Goal: Complete application form

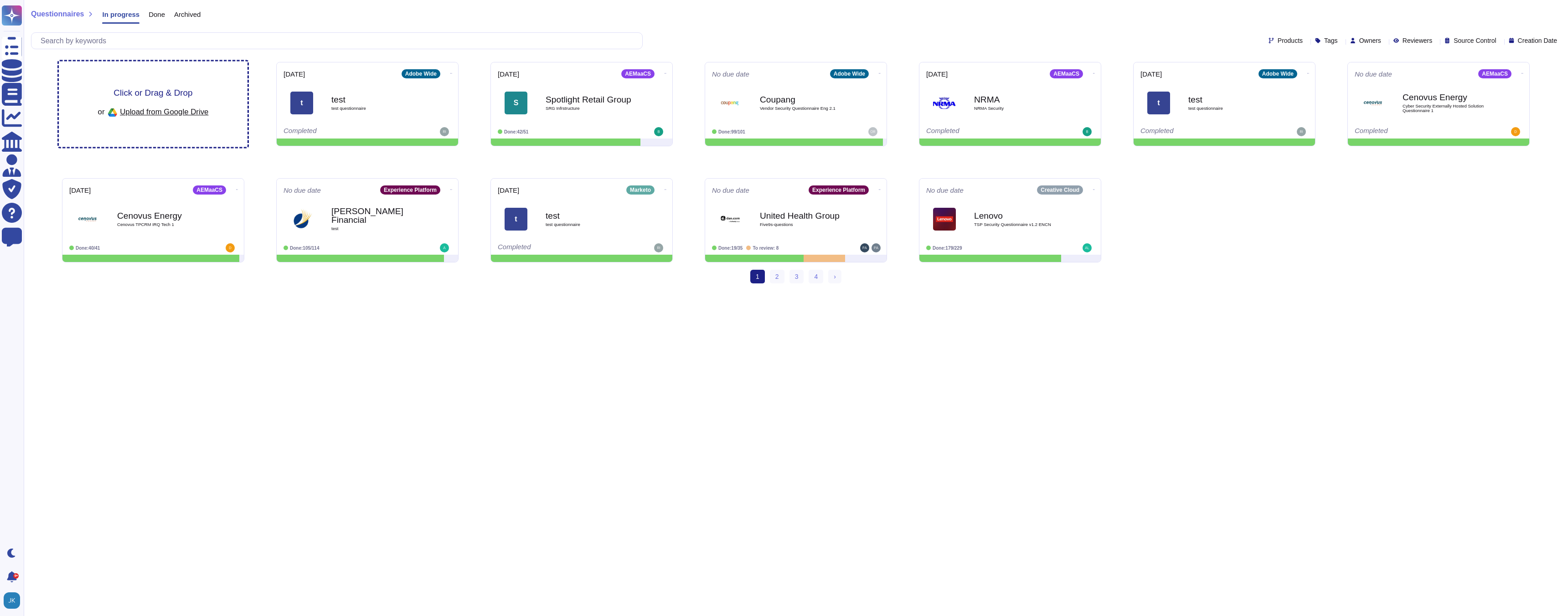
click at [151, 93] on span "Click or Drag & Drop" at bounding box center [153, 93] width 79 height 9
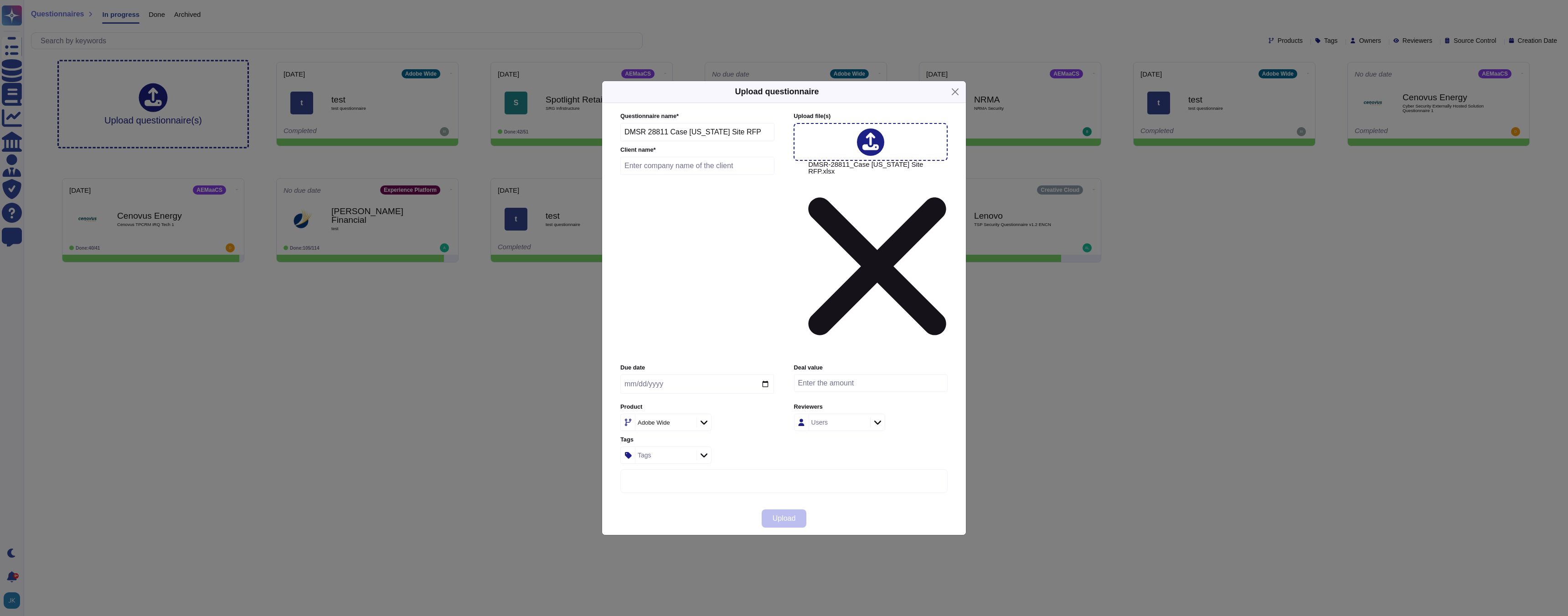
click at [710, 175] on input "text" at bounding box center [697, 166] width 154 height 18
type input "Nebraska College"
click at [765, 375] on input "date" at bounding box center [697, 384] width 153 height 19
type input "2025-09-09"
click at [702, 418] on icon at bounding box center [704, 422] width 7 height 9
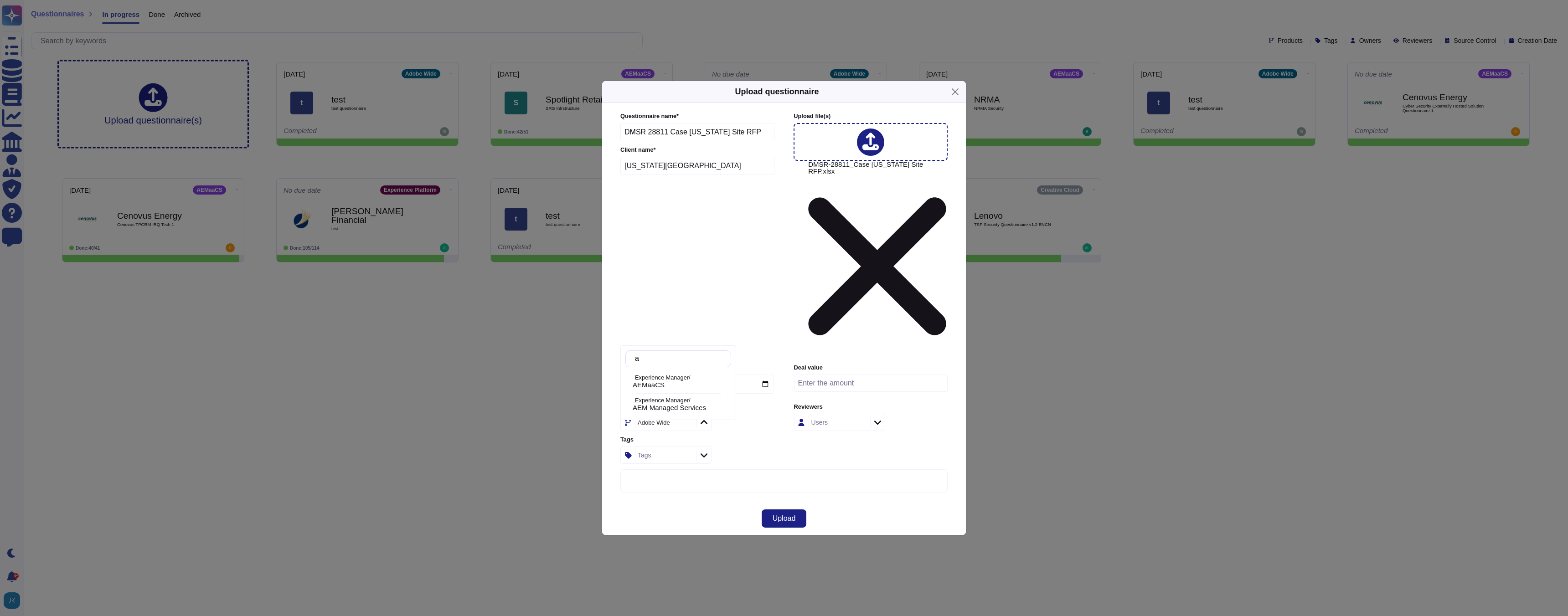
type input "ae"
click at [654, 380] on p "Experience Manager/" at bounding box center [681, 378] width 93 height 6
click at [776, 515] on span "Upload" at bounding box center [784, 519] width 23 height 7
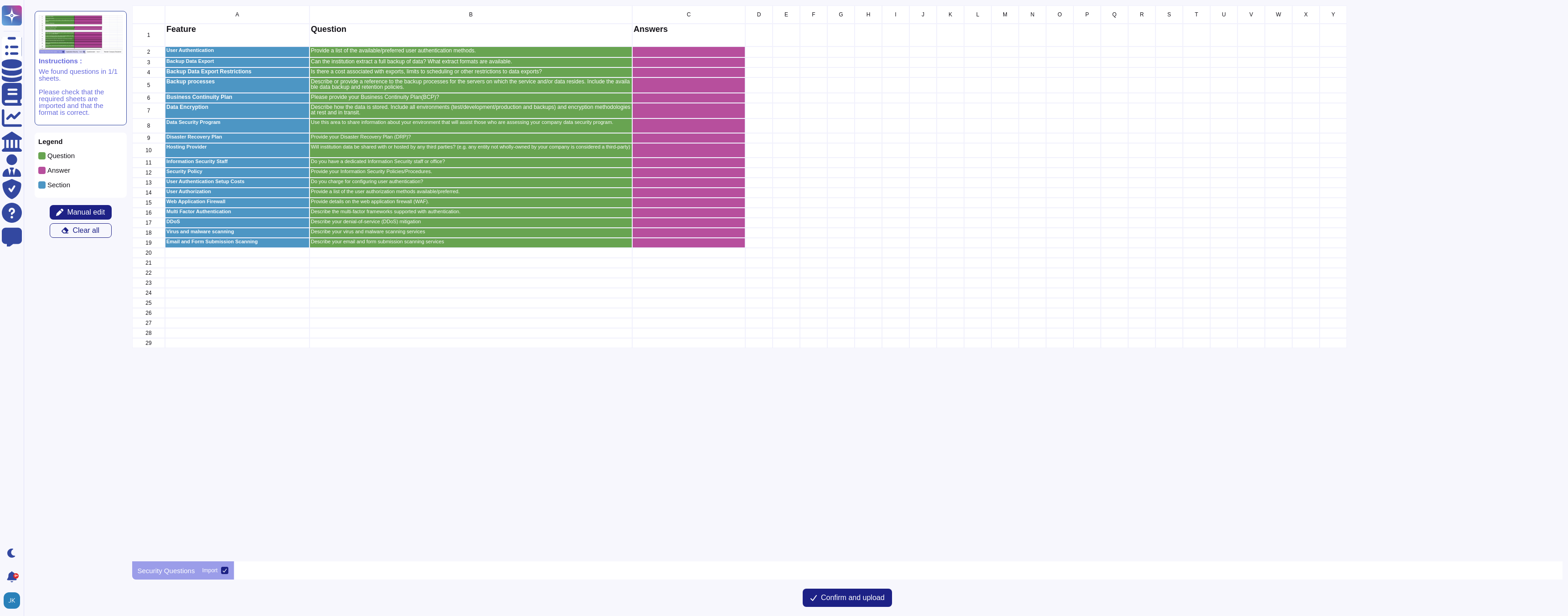
scroll to position [556, 1431]
click at [843, 597] on span "Confirm and upload" at bounding box center [853, 598] width 64 height 7
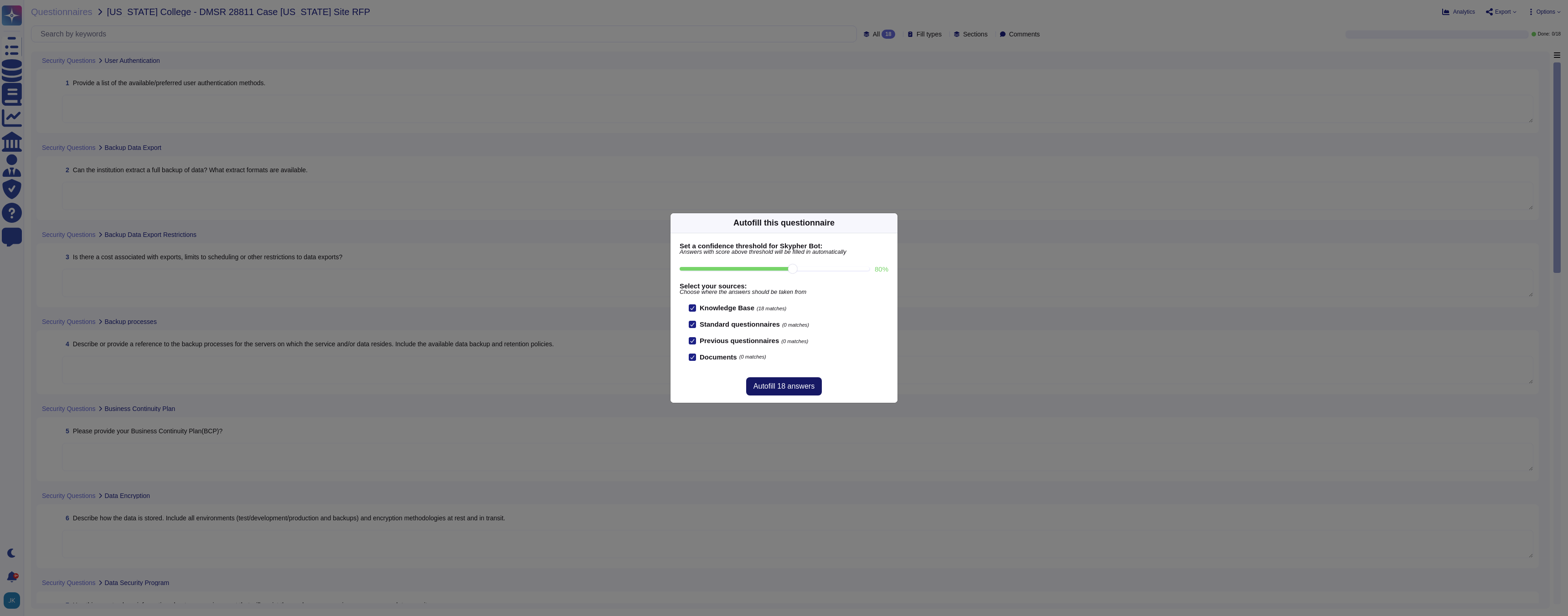
click at [774, 387] on span "Autofill 18 answers" at bounding box center [784, 387] width 61 height 7
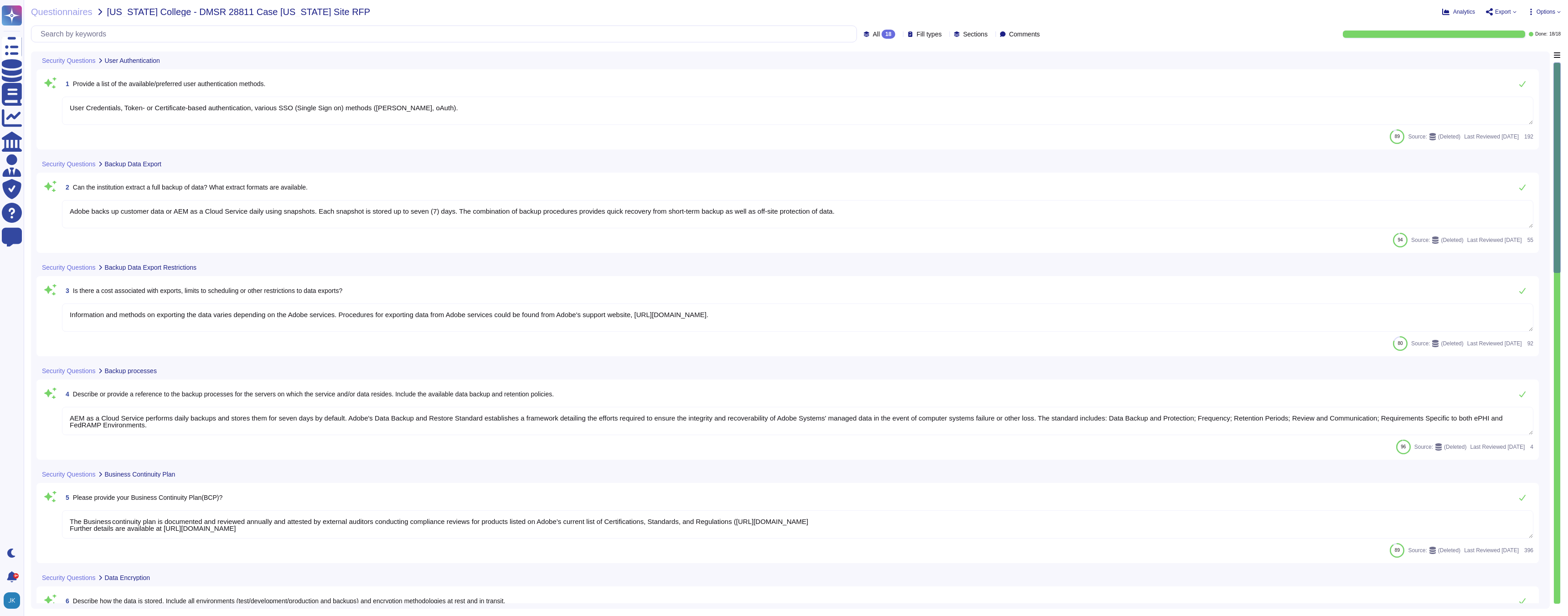
type textarea "User Credentials, Token- or Certificate-based authentication, various SSO (Sing…"
type textarea "Adobe backs up customer data or AEM as a Cloud Service daily using snapshots. E…"
type textarea "Information and methods on exporting the data varies depending on the Adobe ser…"
type textarea "AEM as a Cloud Service performs daily backups and stores them for seven days by…"
type textarea "The Business continuity plan is documented and reviewed annually and attested b…"
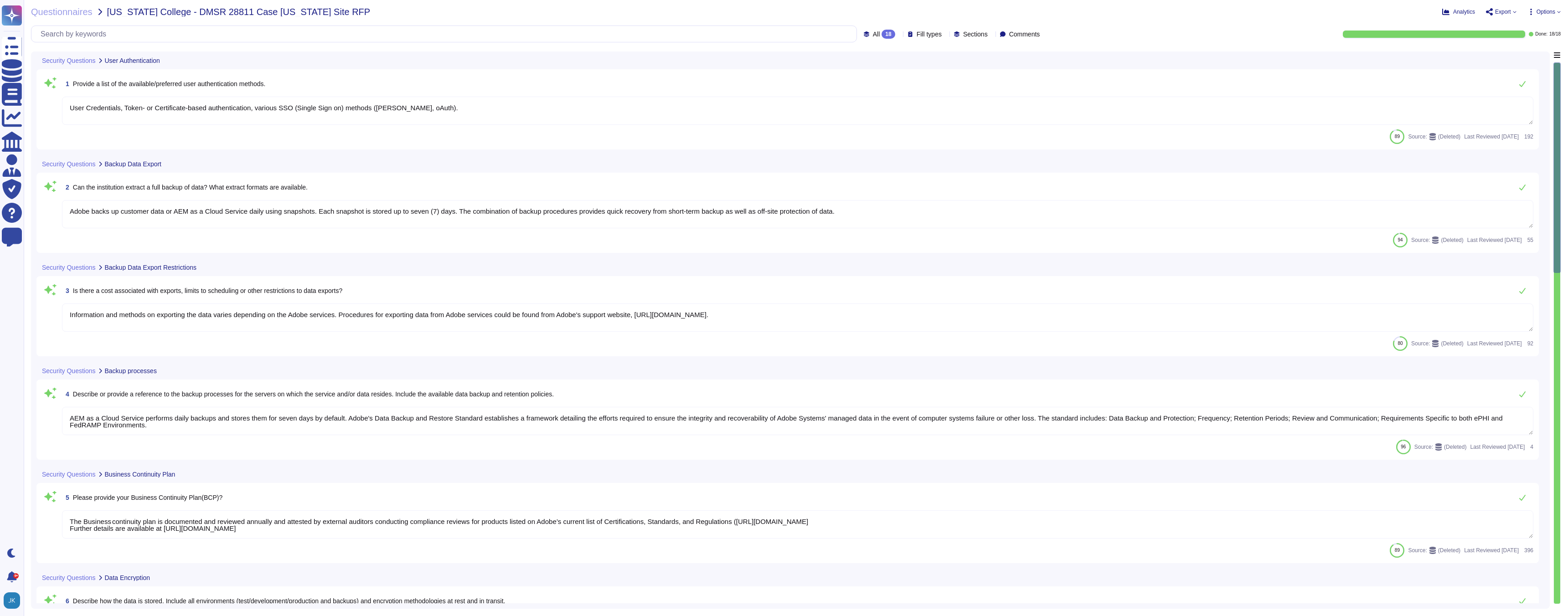
type textarea "Production environments are physically and logically segregated from non-produc…"
type textarea "All of our information, including current white papers, SOC2 reports, pen test …"
type textarea "Please review the Business Continuity and Disaster Recovery white paper on the …"
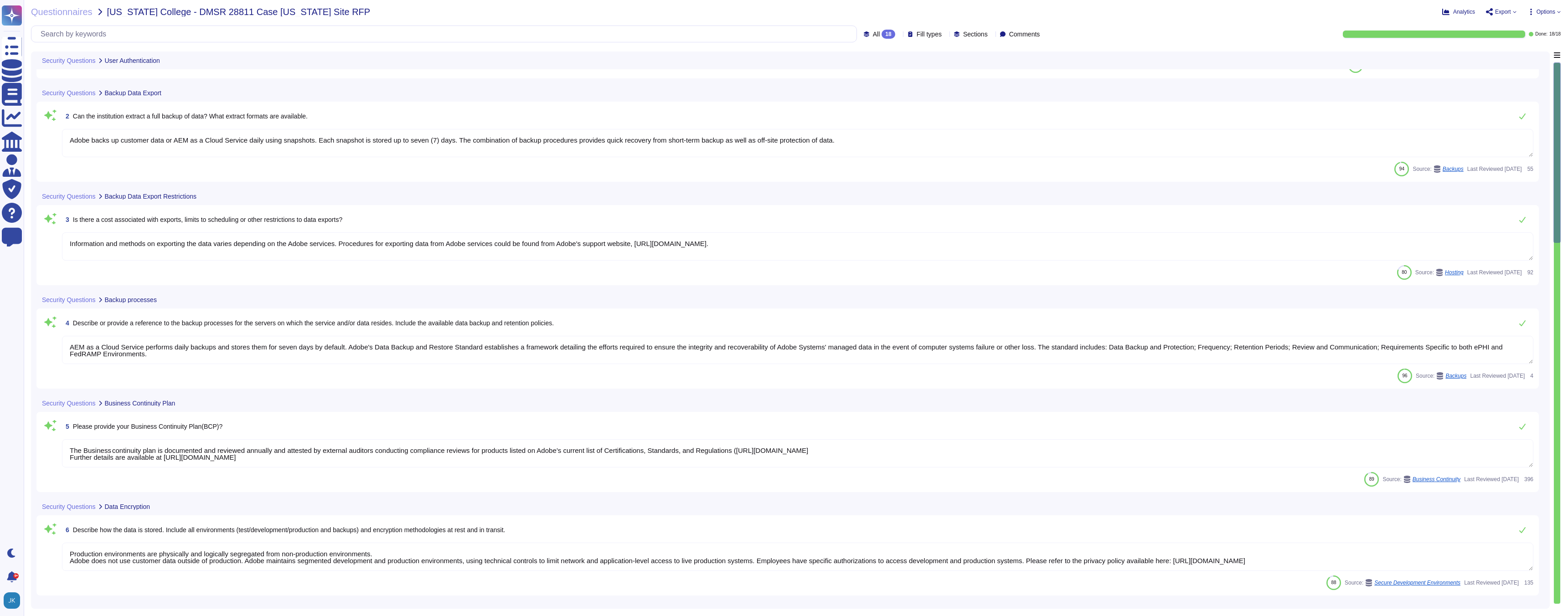
scroll to position [75, 0]
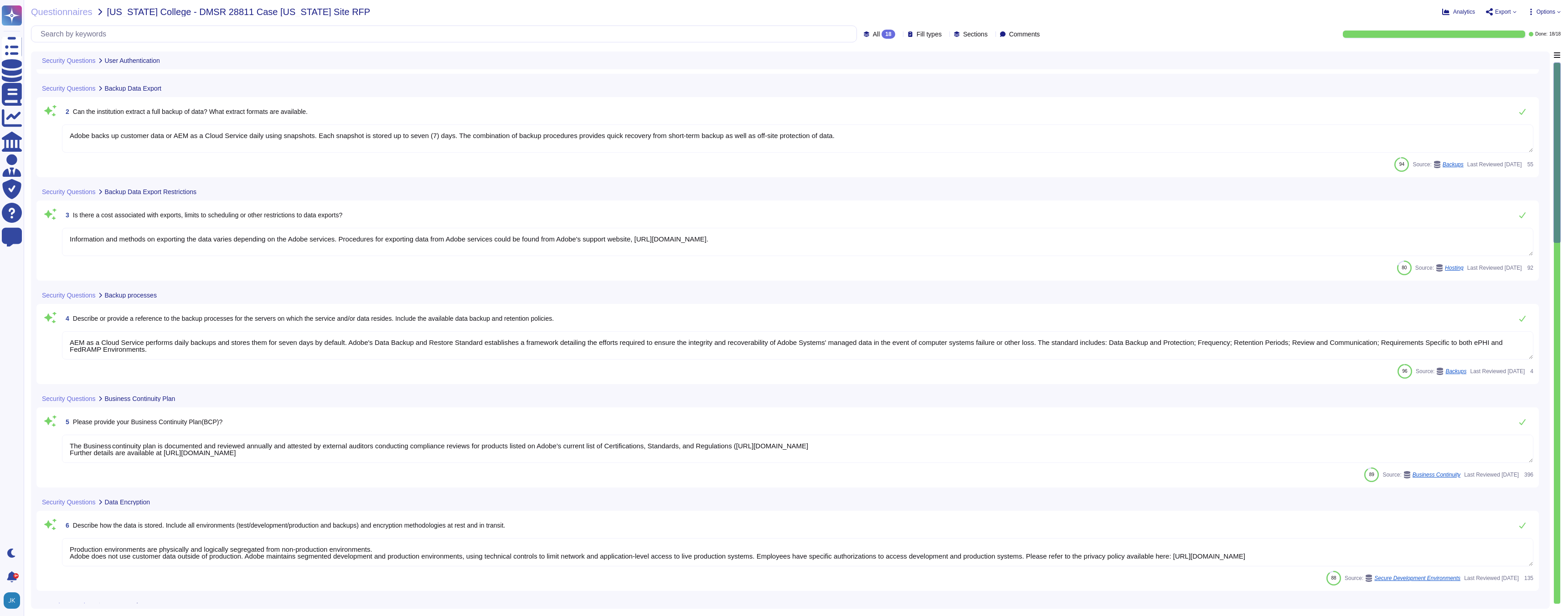
type textarea "The AEM as a Cloud Service solution is hosted in public cloud provider data cen…"
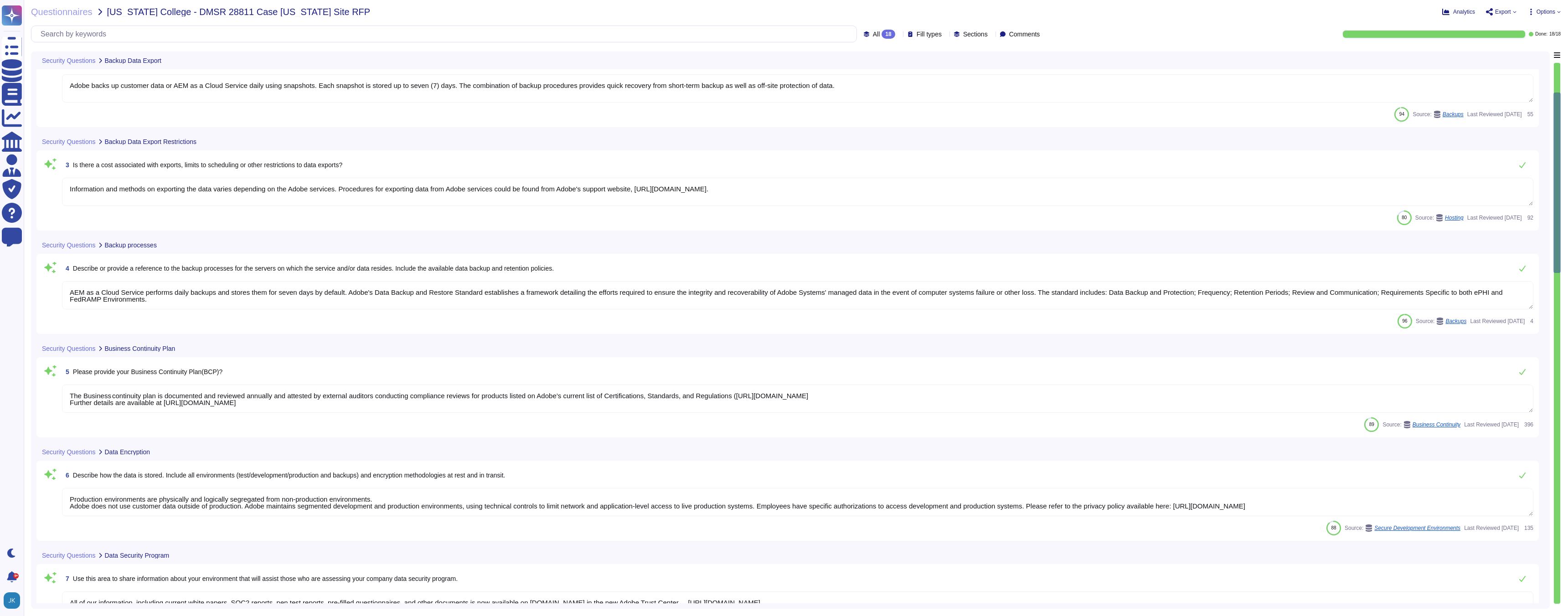
scroll to position [150, 0]
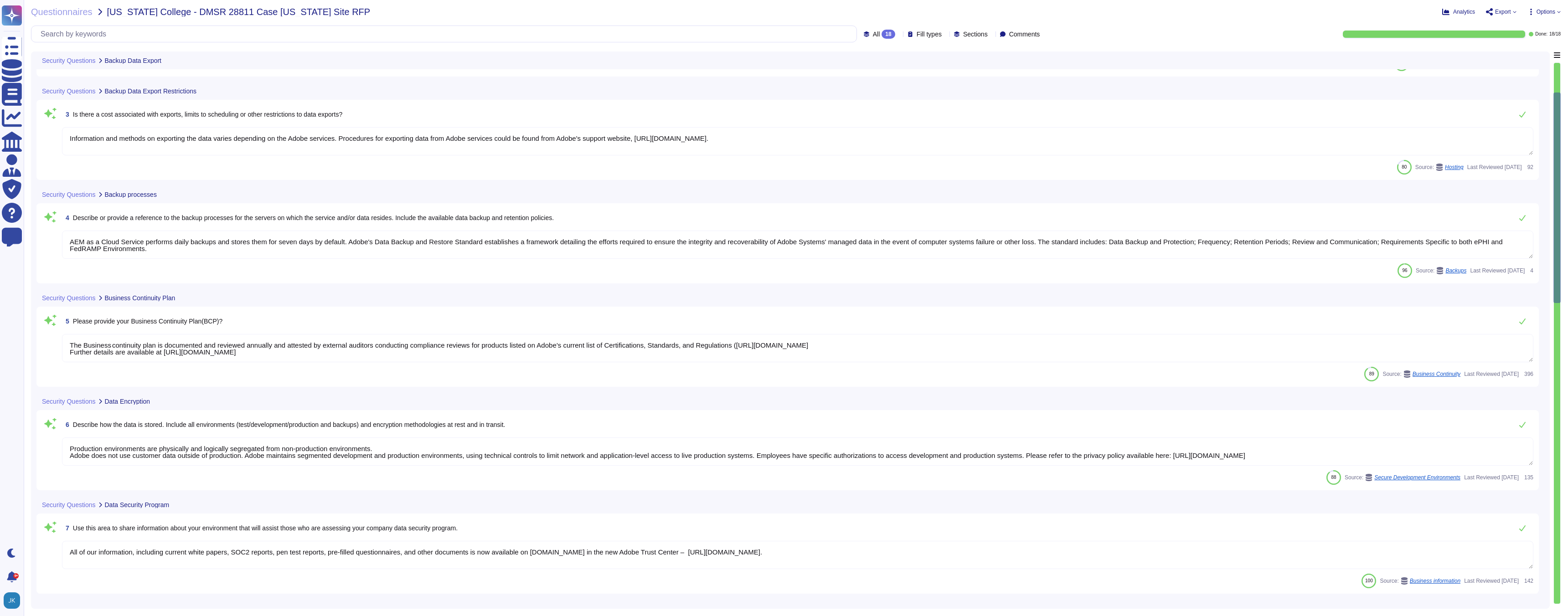
type textarea "Adobe coordinates all security efforts under the CSO. Adobe has a Chief Securit…"
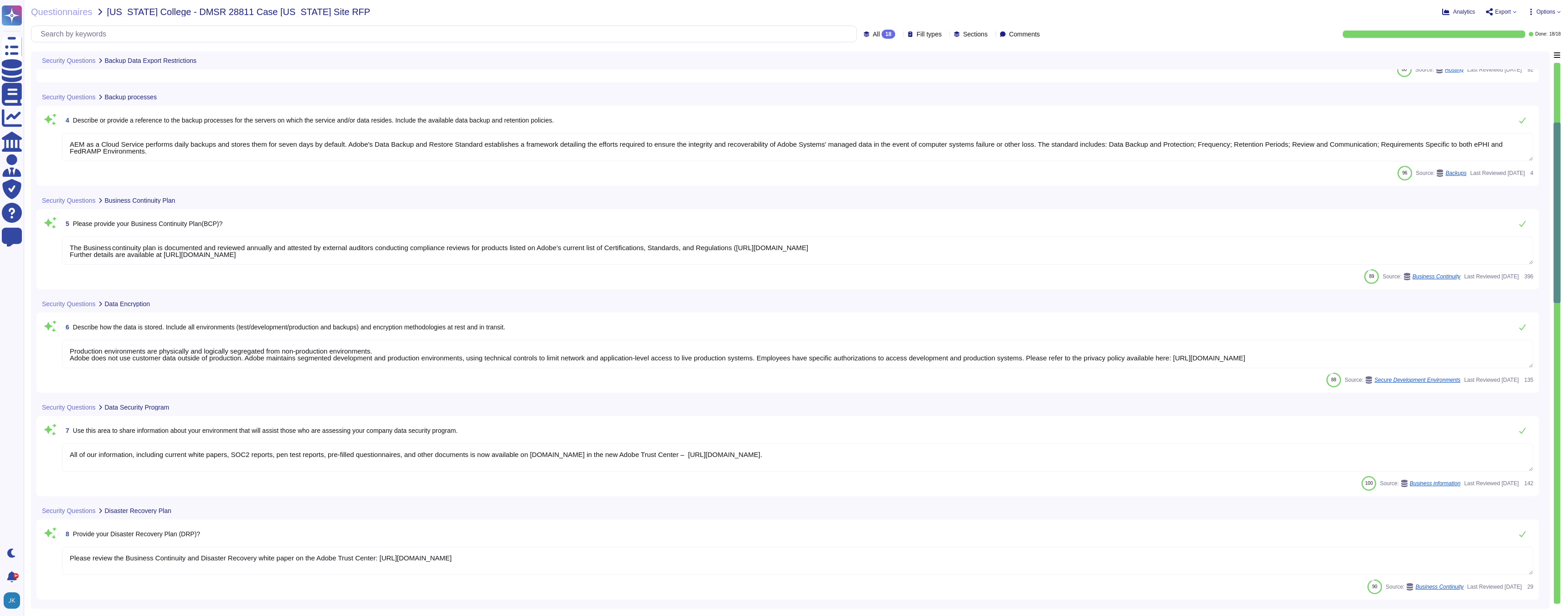
scroll to position [1, 0]
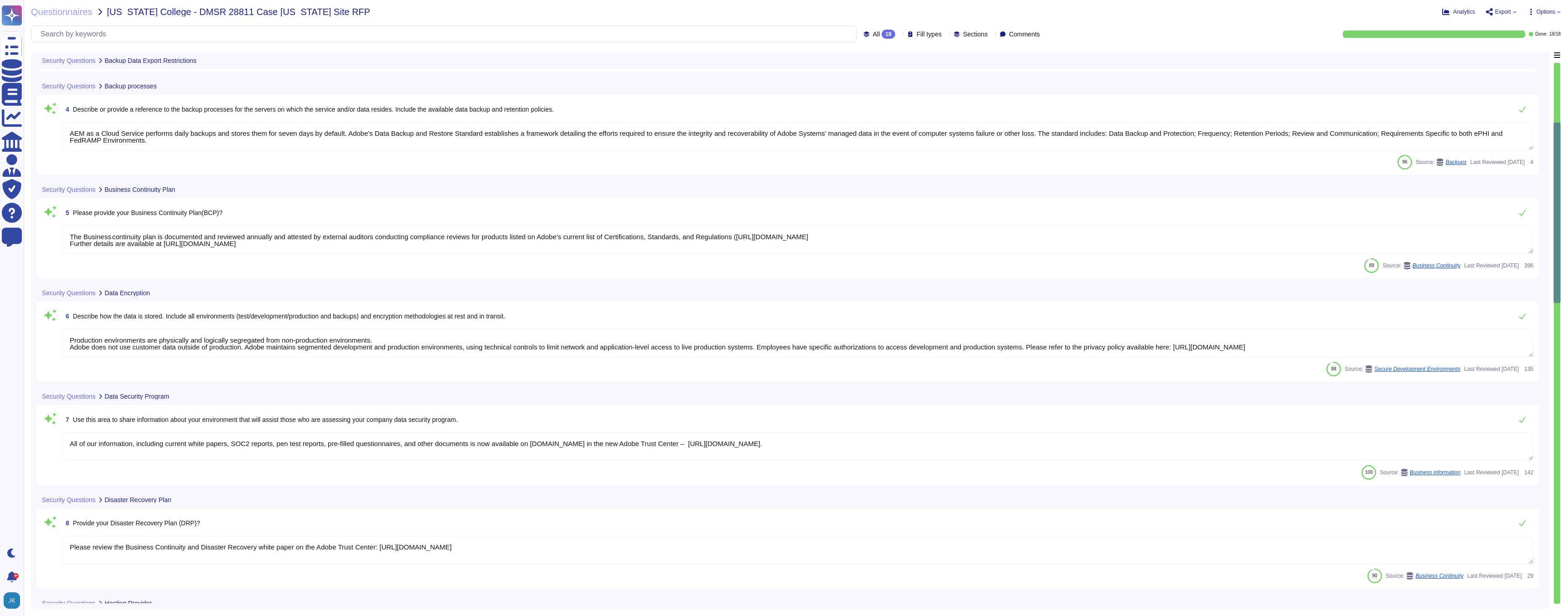
type textarea "In alignment with ISO 27001, Adobe's Information Security Policy outlines the c…"
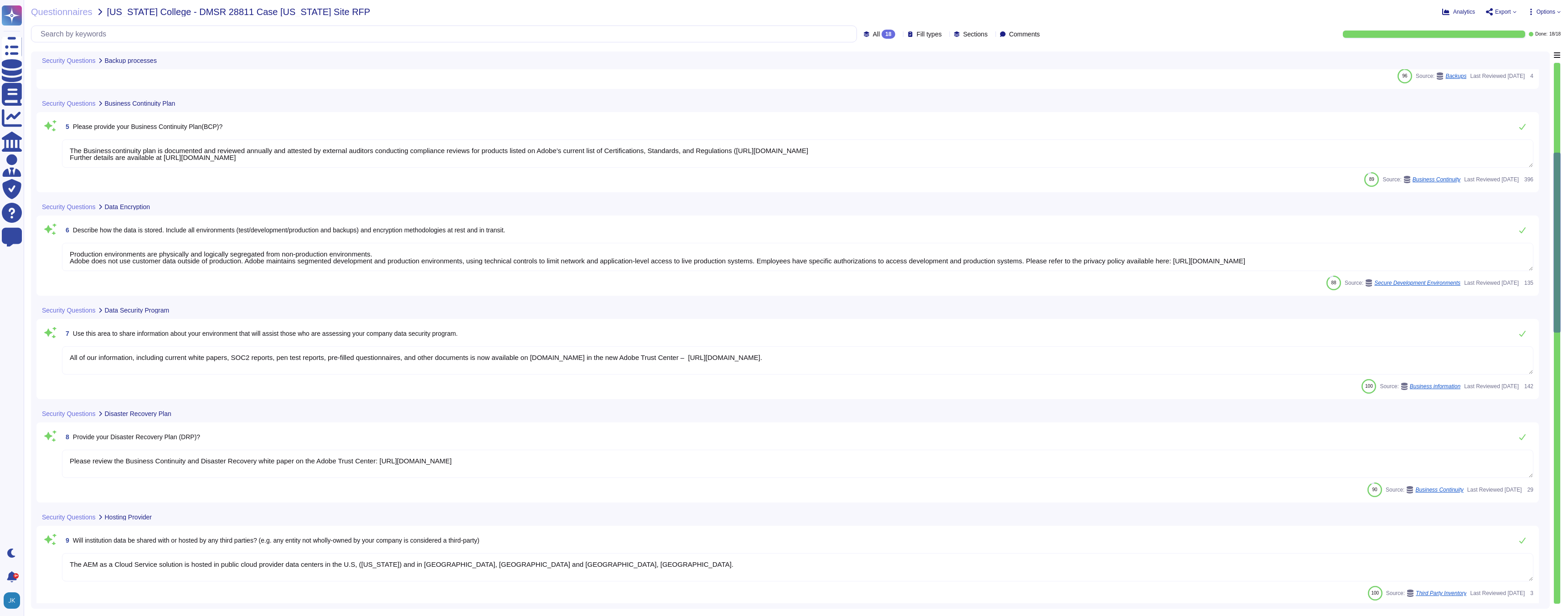
scroll to position [357, 0]
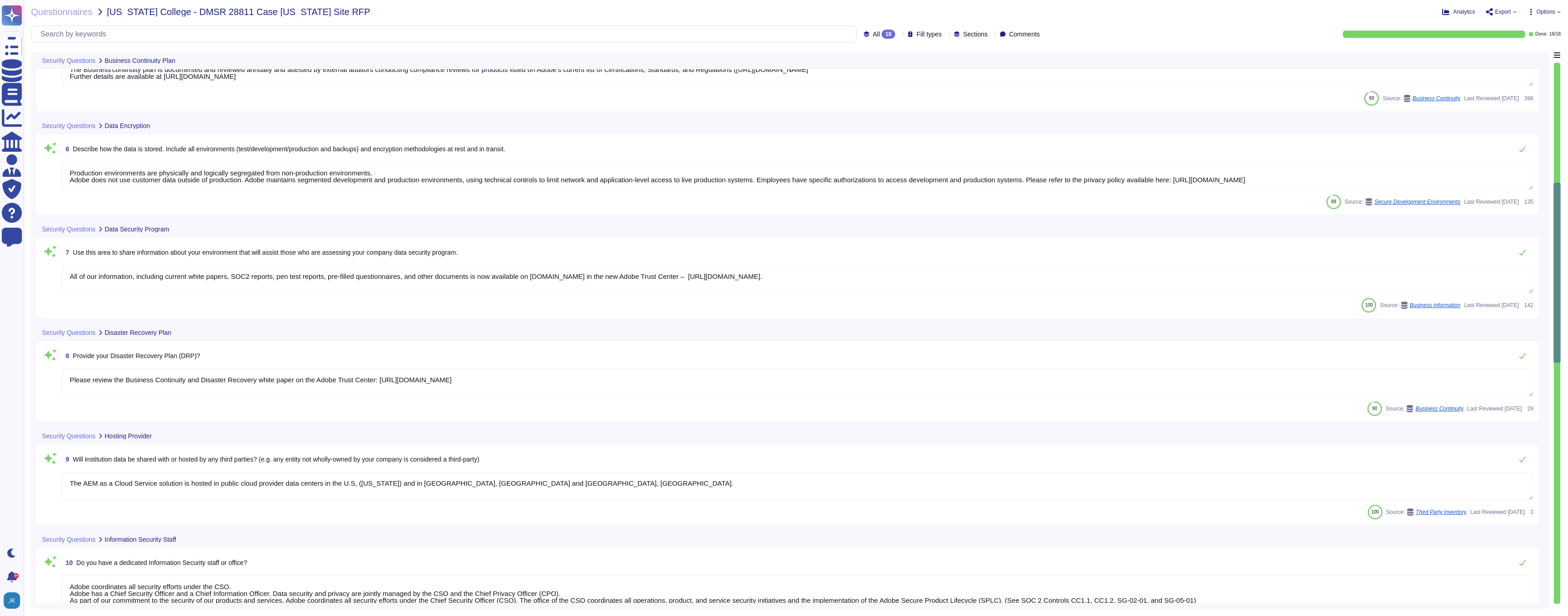
type textarea "Support for Federated SSO is a feature of a customer's Enterprise contract. The…"
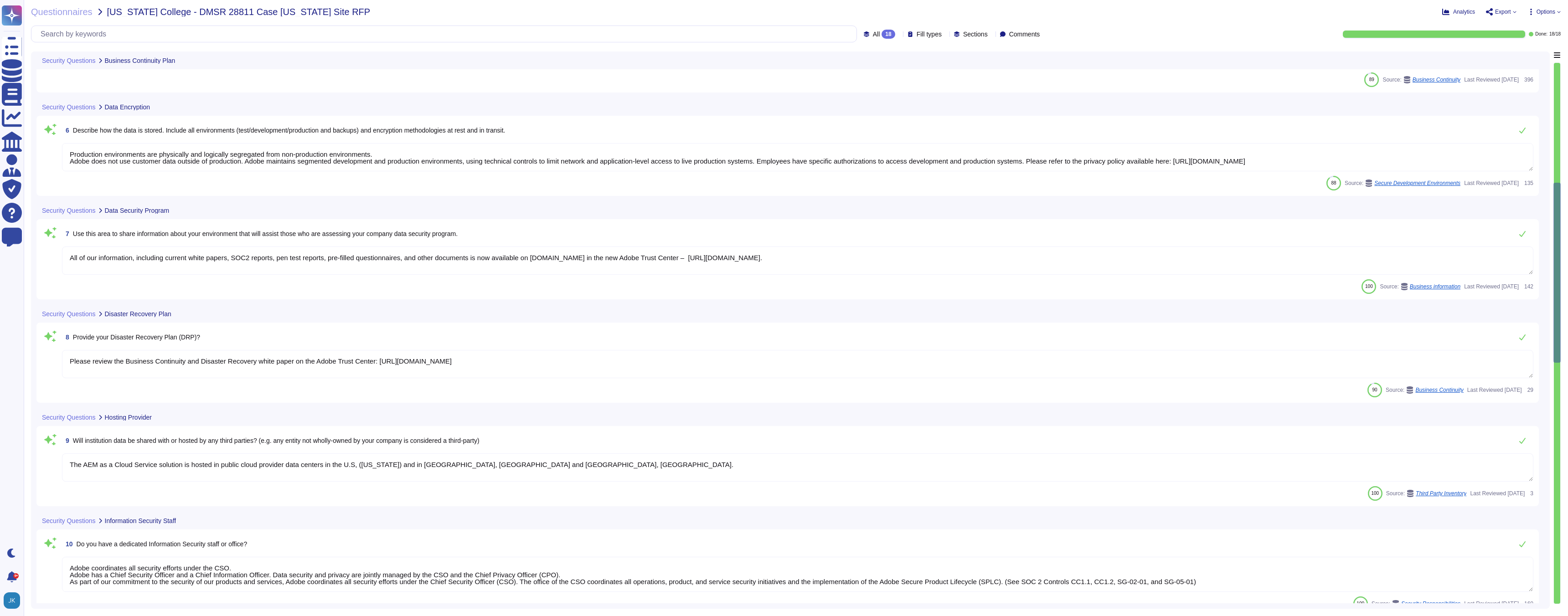
scroll to position [453, 0]
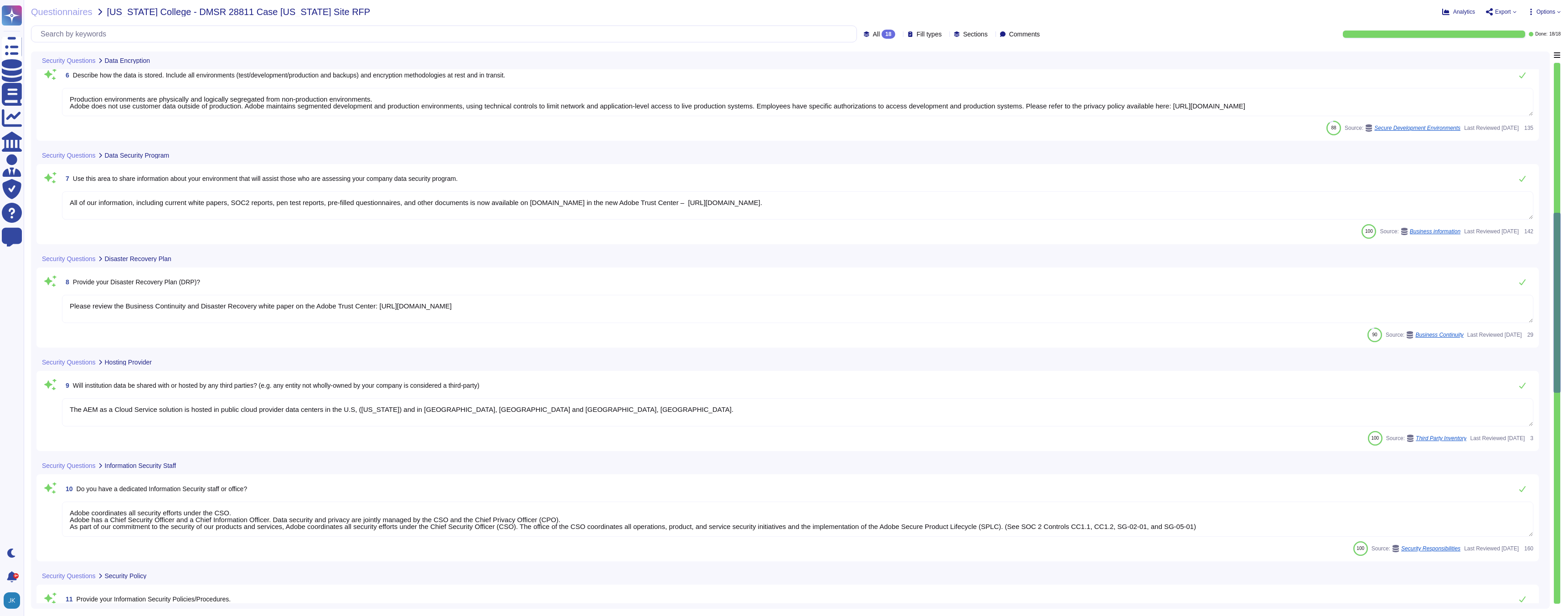
type textarea "User Credentials, Token- or Certificate-based authentication, various SSO (Sing…"
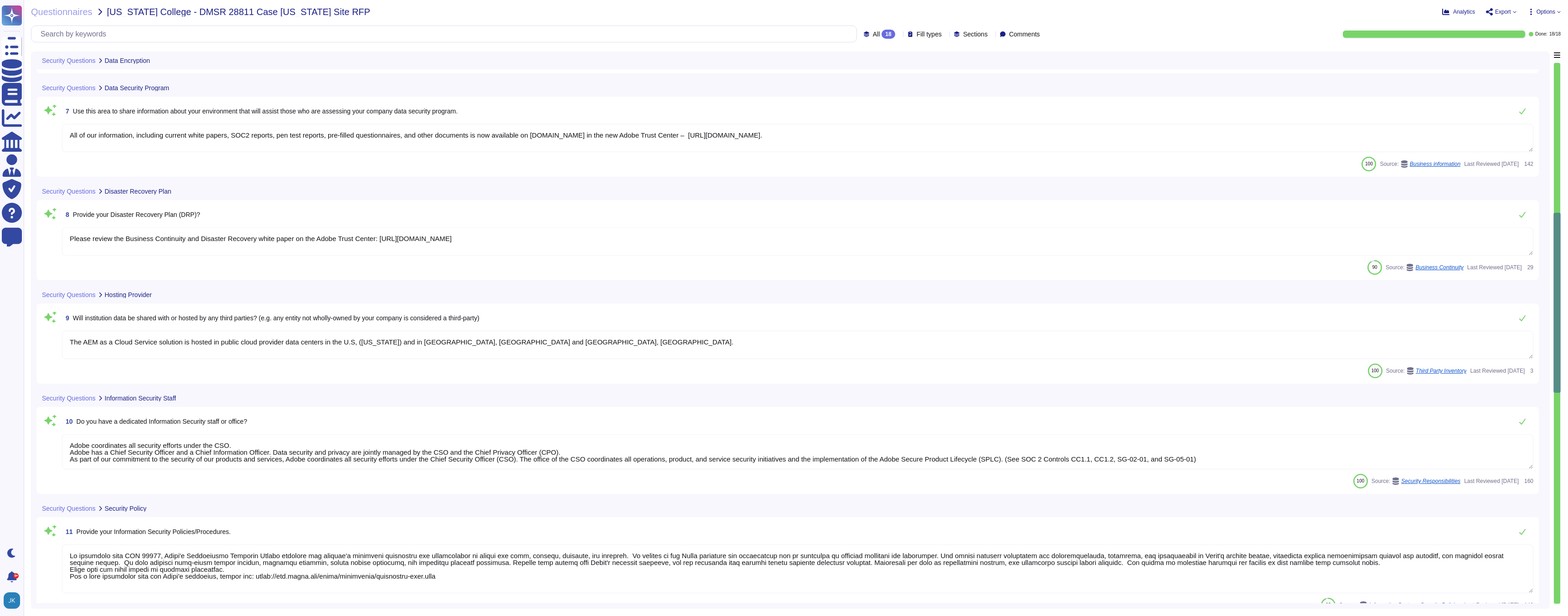
scroll to position [569, 0]
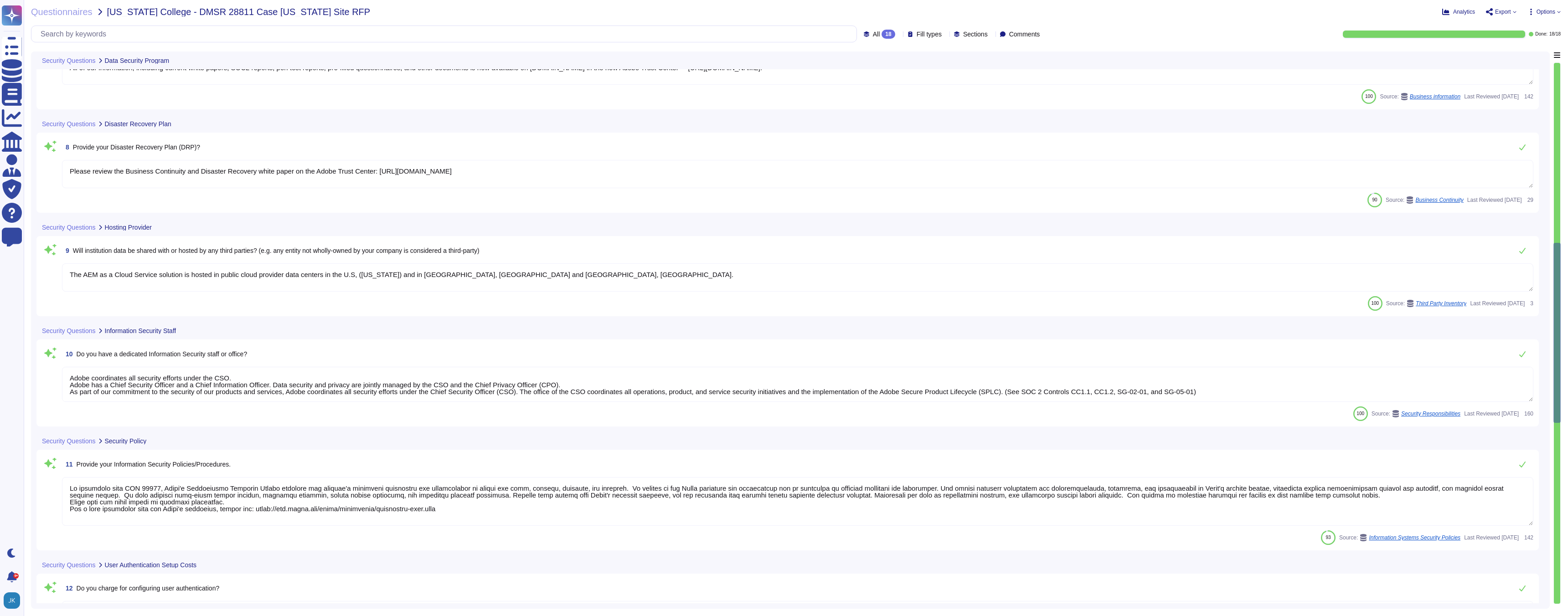
type textarea "Adobe does not implement Web Application Firewalls on most of its solutions. Ad…"
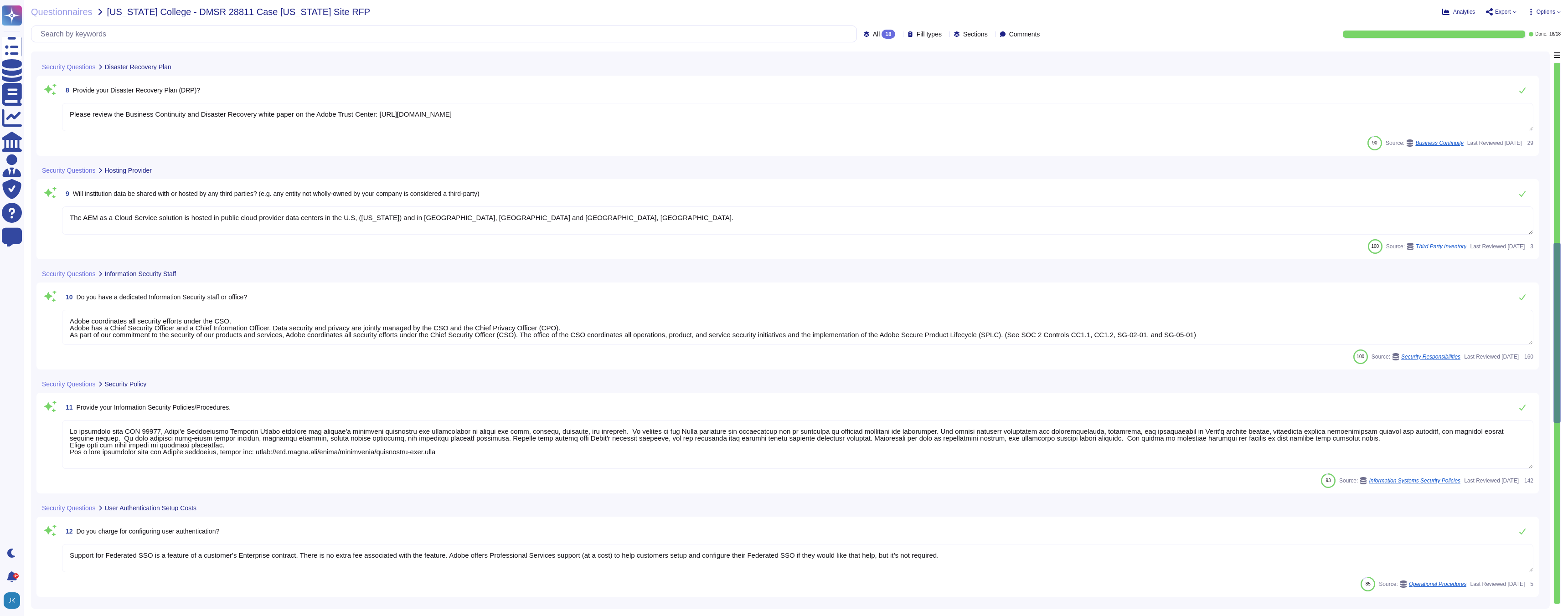
type textarea "Not Enabled by default. Multi-factor authentication is available for client acc…"
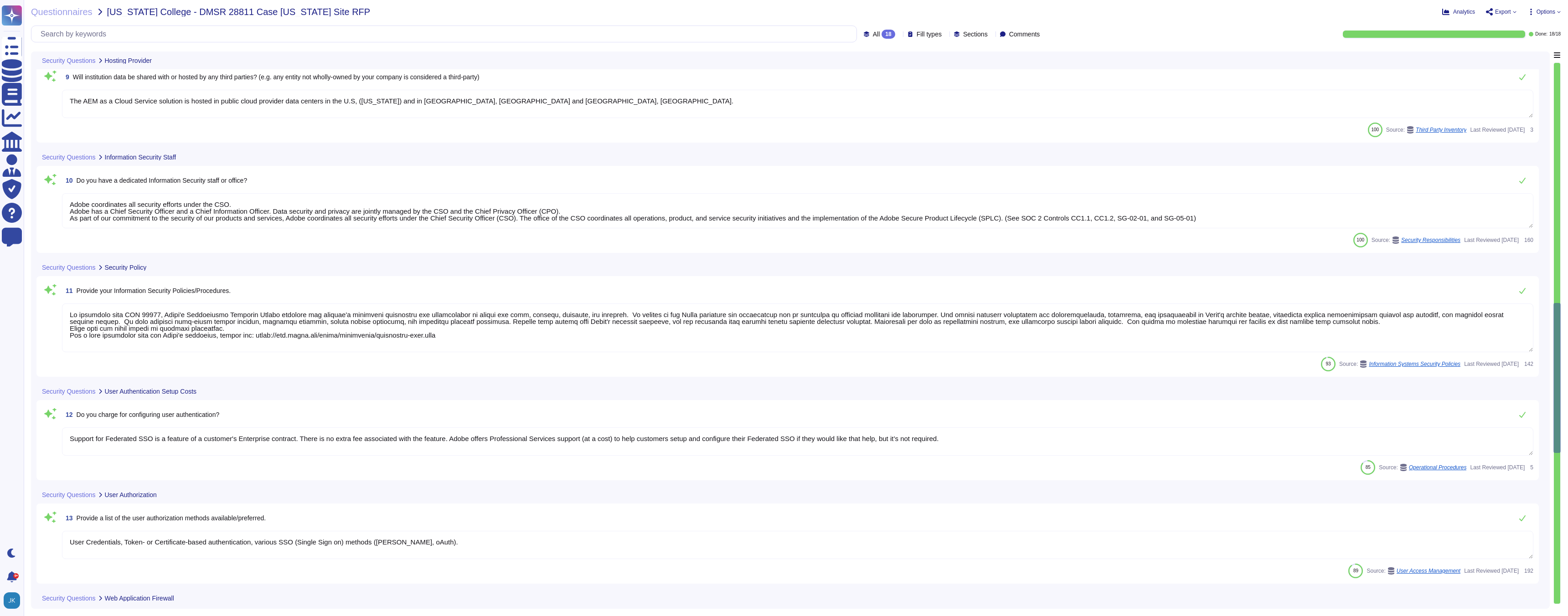
type textarea "Adobe employs a defense-in-depth strategy for Denial-of-Service (DoS) and Distr…"
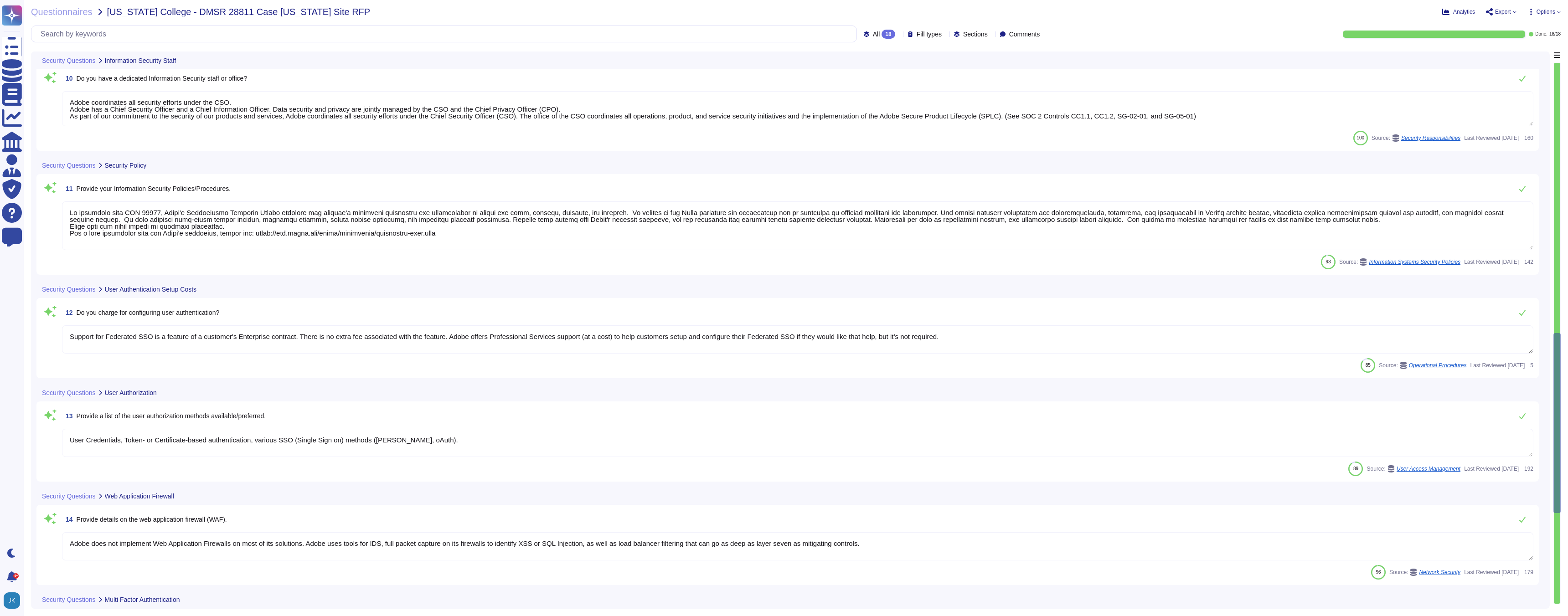
scroll to position [895, 0]
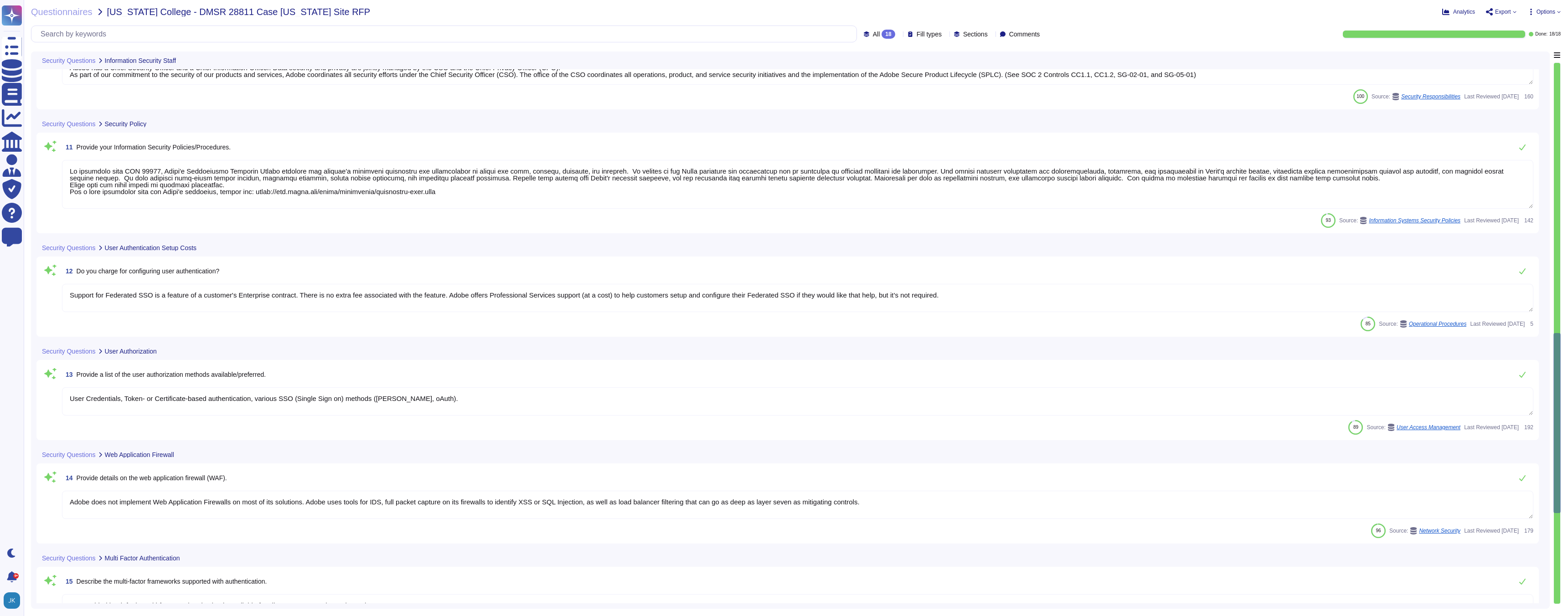
type textarea "Adobe deploys anti-virus and malware prevention solutions including, but not li…"
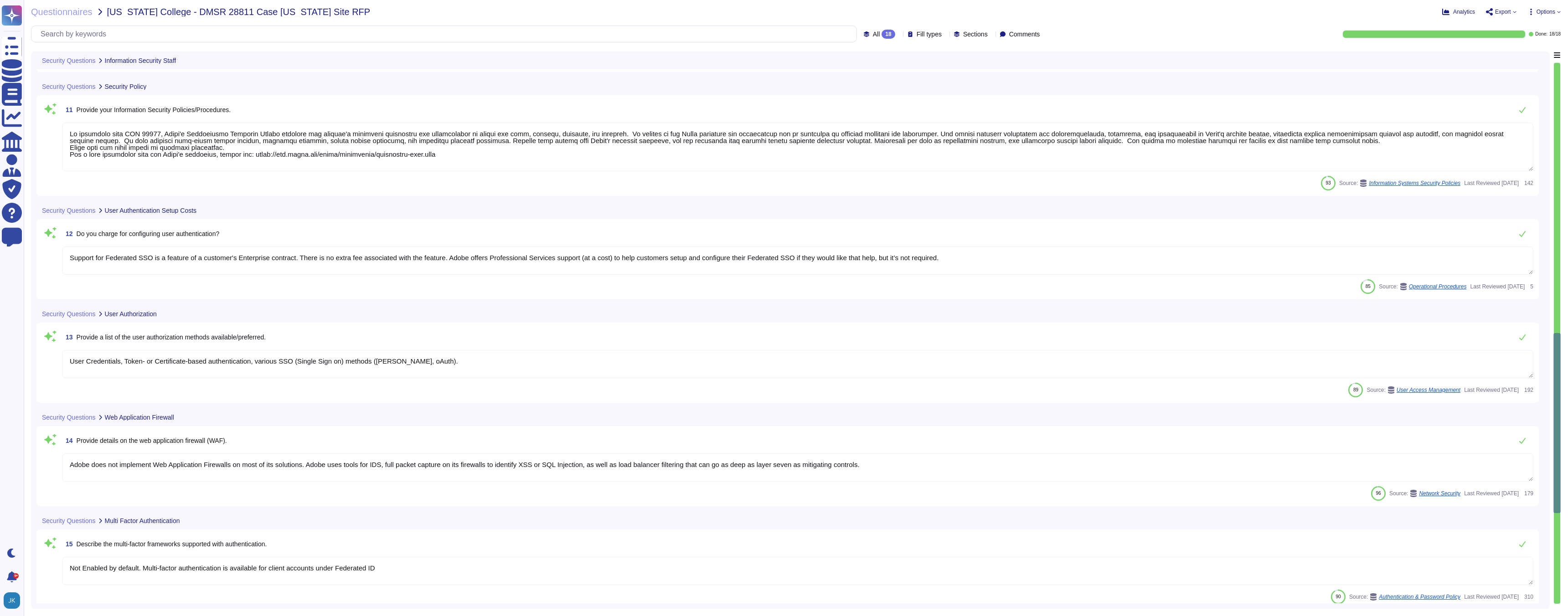
scroll to position [968, 0]
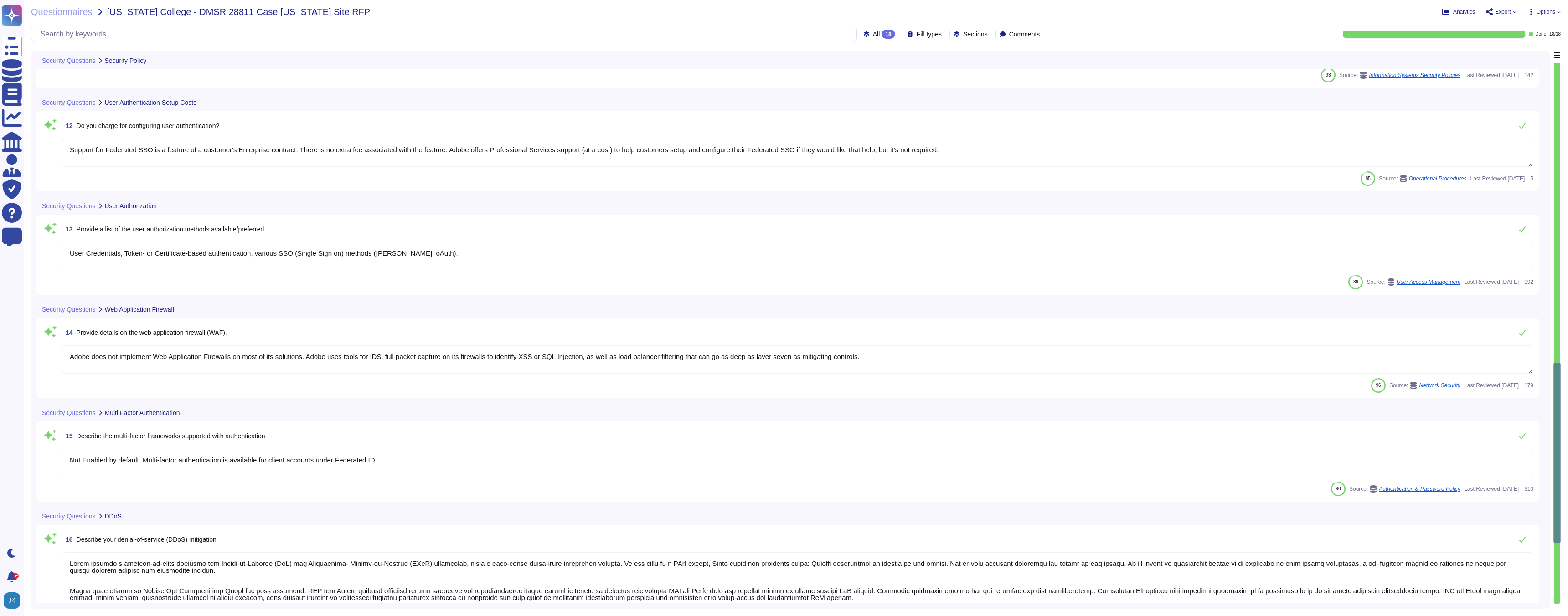
type textarea "Adobe uses Rapid 7 to perform vulnerability scanning. Schedules for scanning va…"
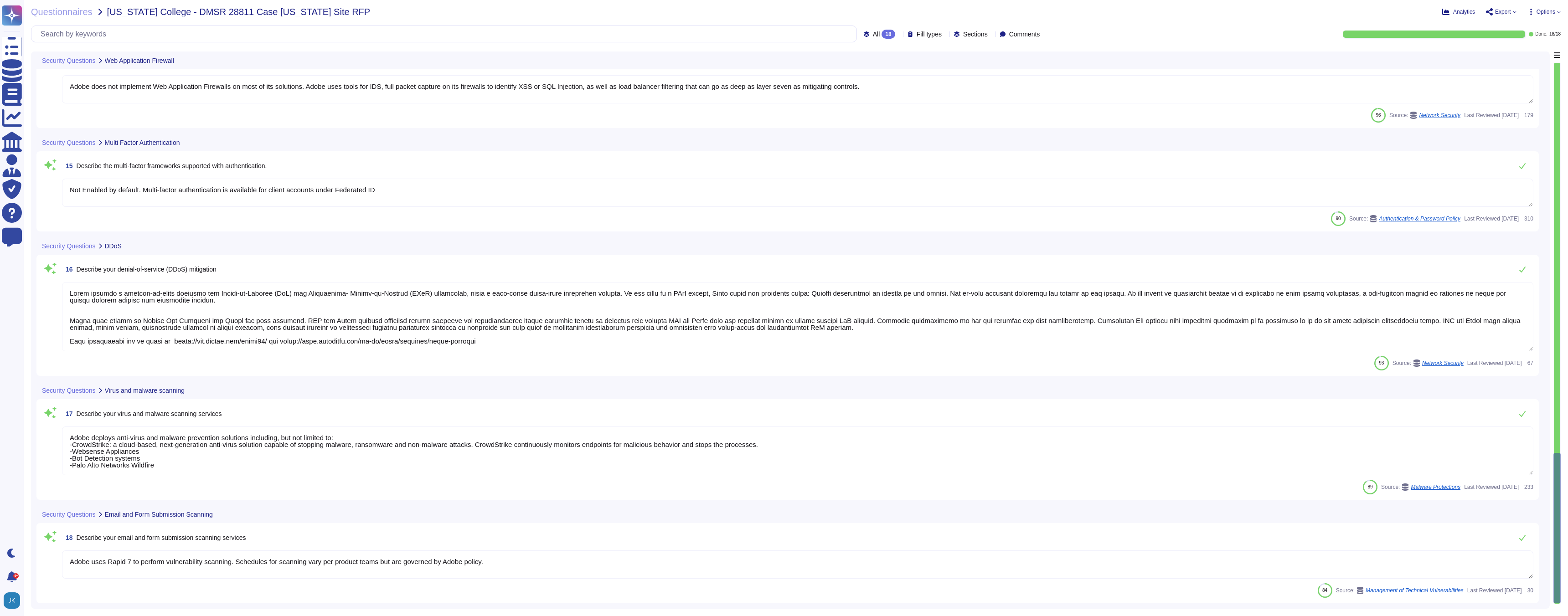
scroll to position [1, 0]
click at [268, 565] on textarea "Adobe uses Rapid 7 to perform vulnerability scanning. Schedules for scanning va…" at bounding box center [797, 565] width 1471 height 28
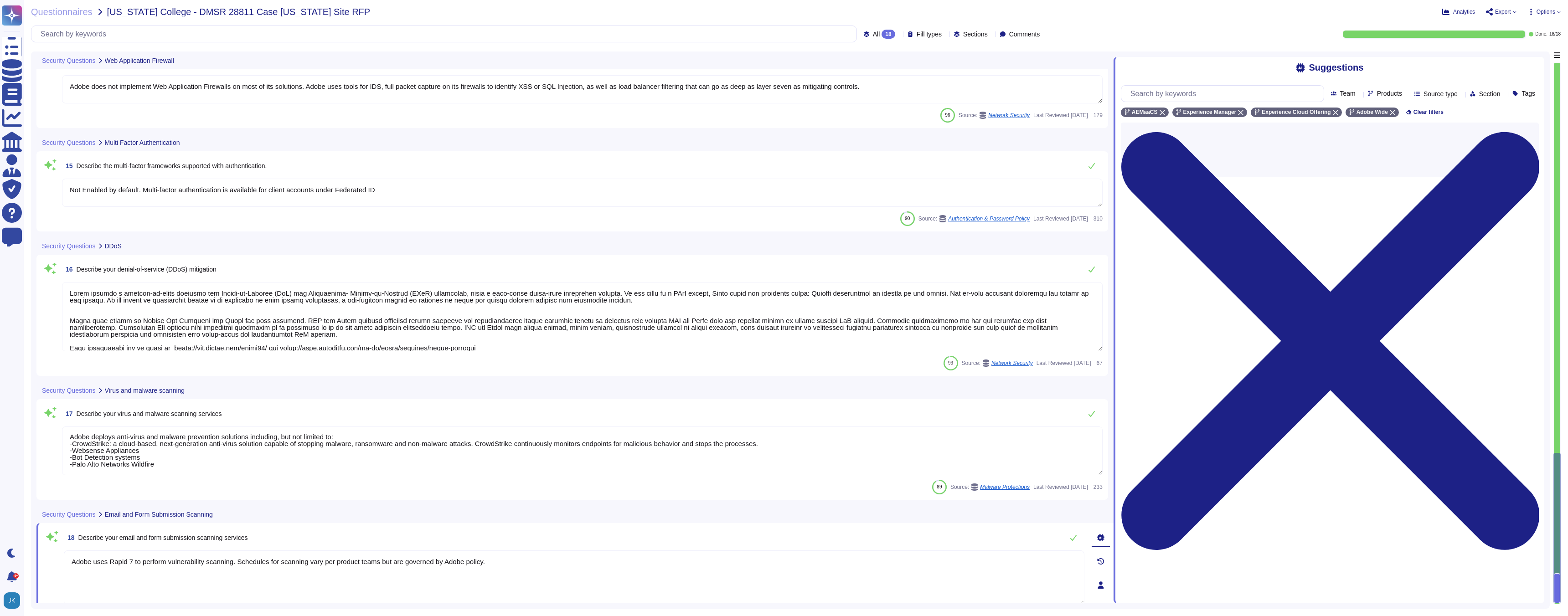
click at [268, 565] on textarea "Adobe uses Rapid 7 to perform vulnerability scanning. Schedules for scanning va…" at bounding box center [574, 578] width 1021 height 55
click at [224, 539] on span "Describe your email and form submission scanning services" at bounding box center [163, 541] width 170 height 7
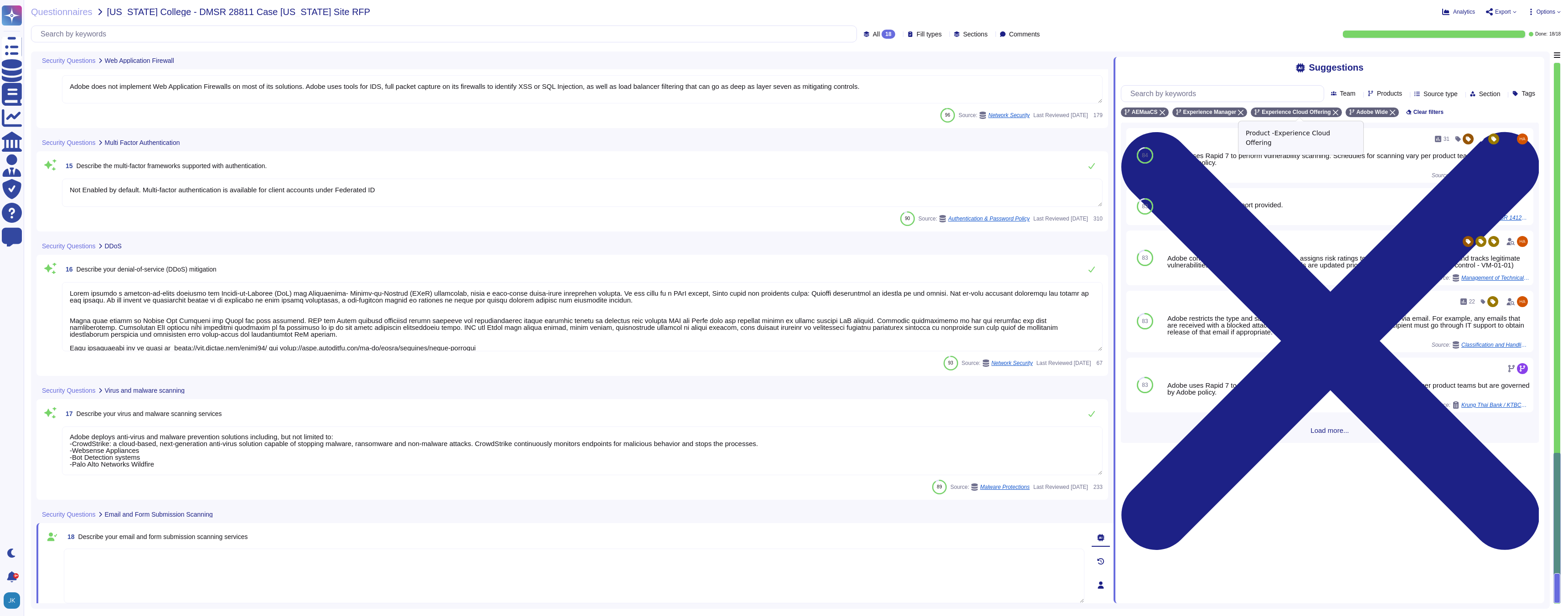
click at [1338, 113] on icon at bounding box center [1335, 112] width 5 height 5
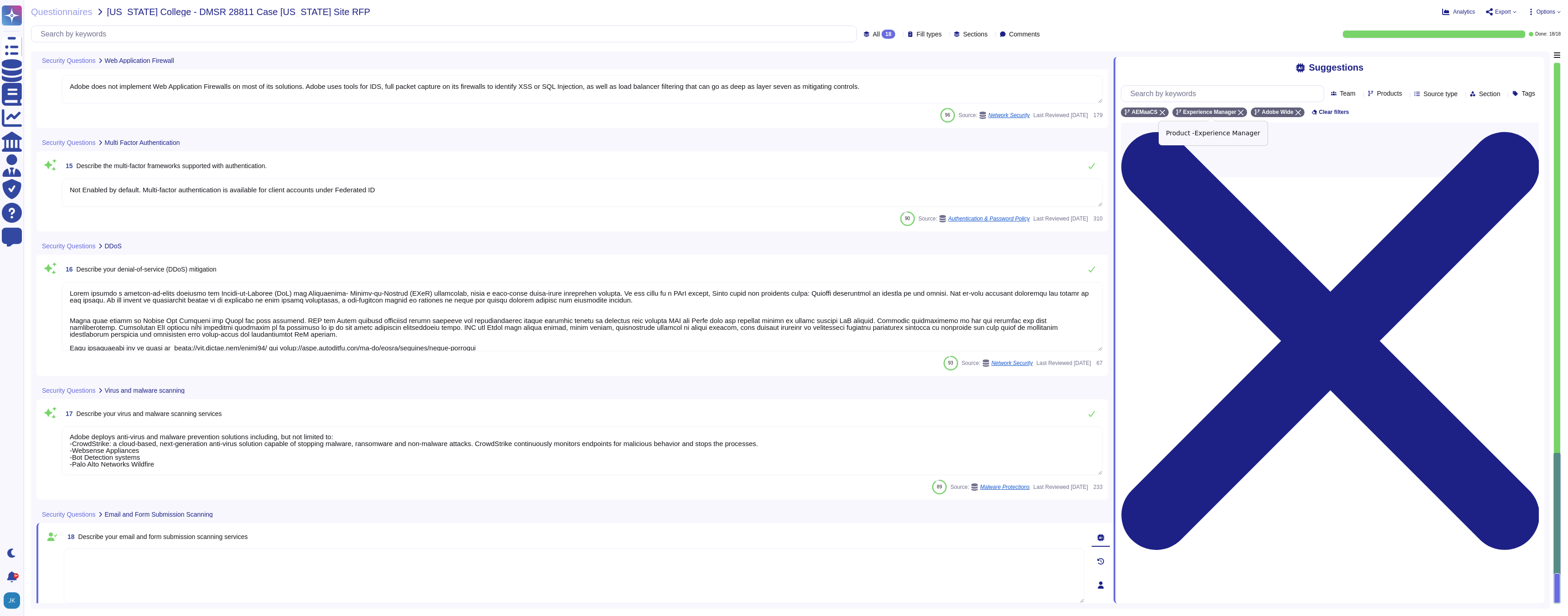
click at [1240, 111] on icon at bounding box center [1241, 112] width 5 height 5
click at [1163, 111] on icon at bounding box center [1162, 112] width 5 height 5
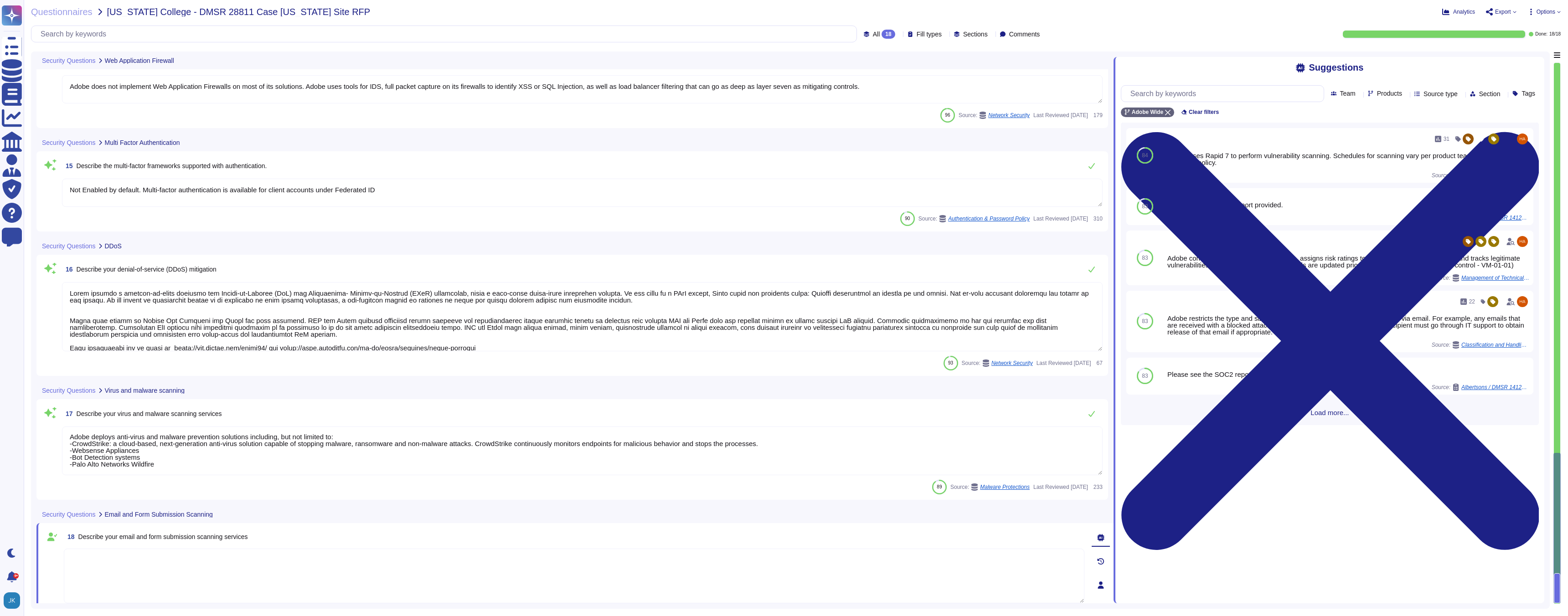
click at [1308, 416] on span "Load more..." at bounding box center [1329, 412] width 418 height 7
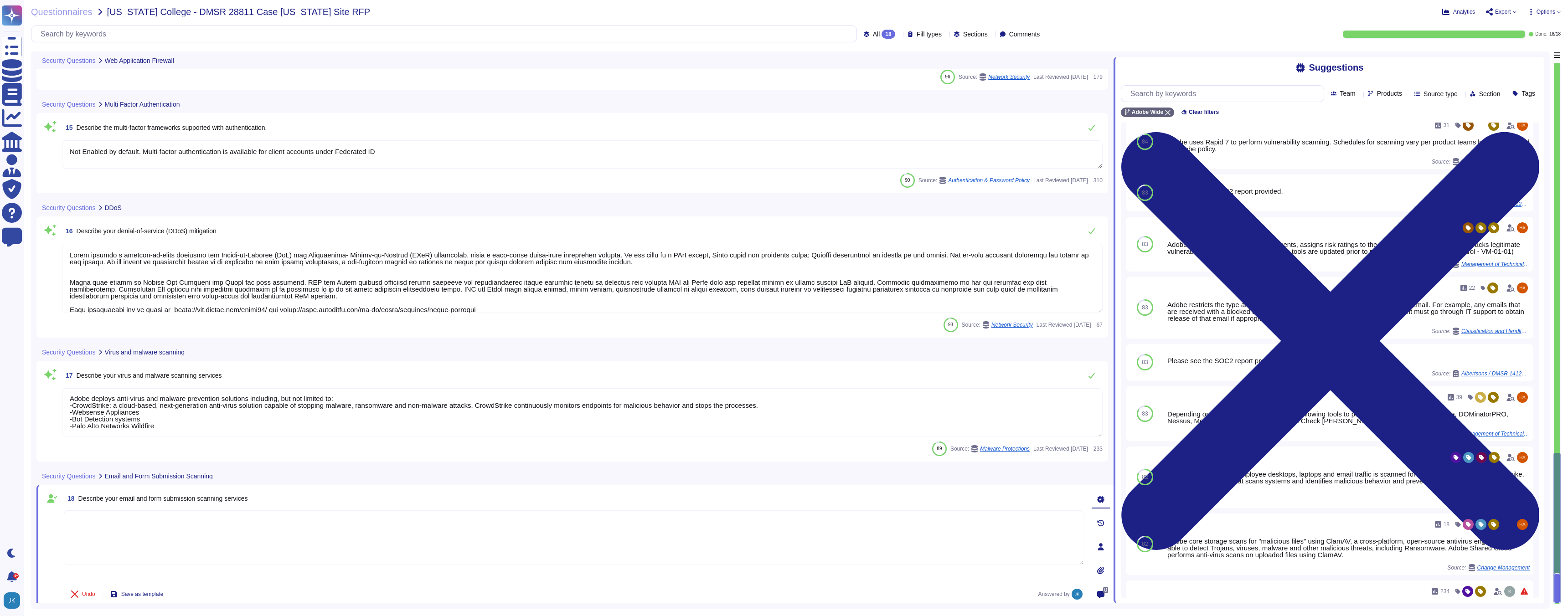
scroll to position [1367, 0]
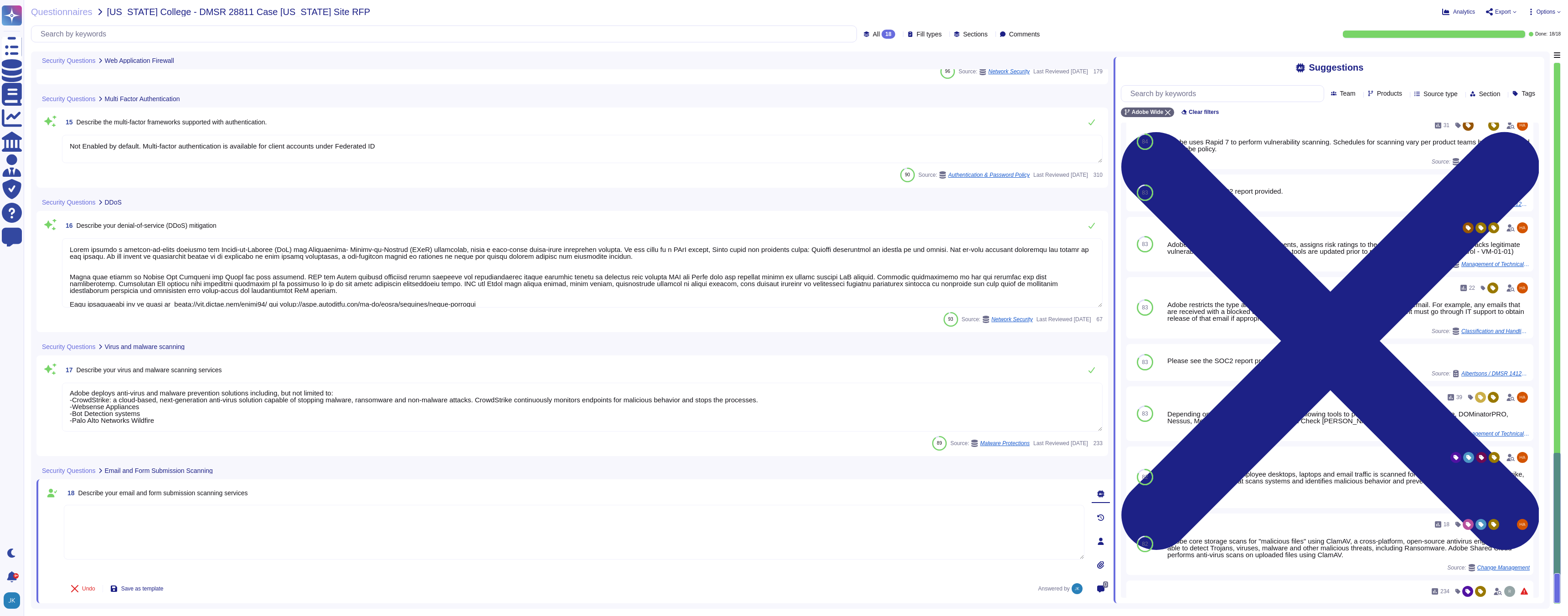
click at [204, 494] on span "Describe your email and form submission scanning services" at bounding box center [163, 493] width 170 height 7
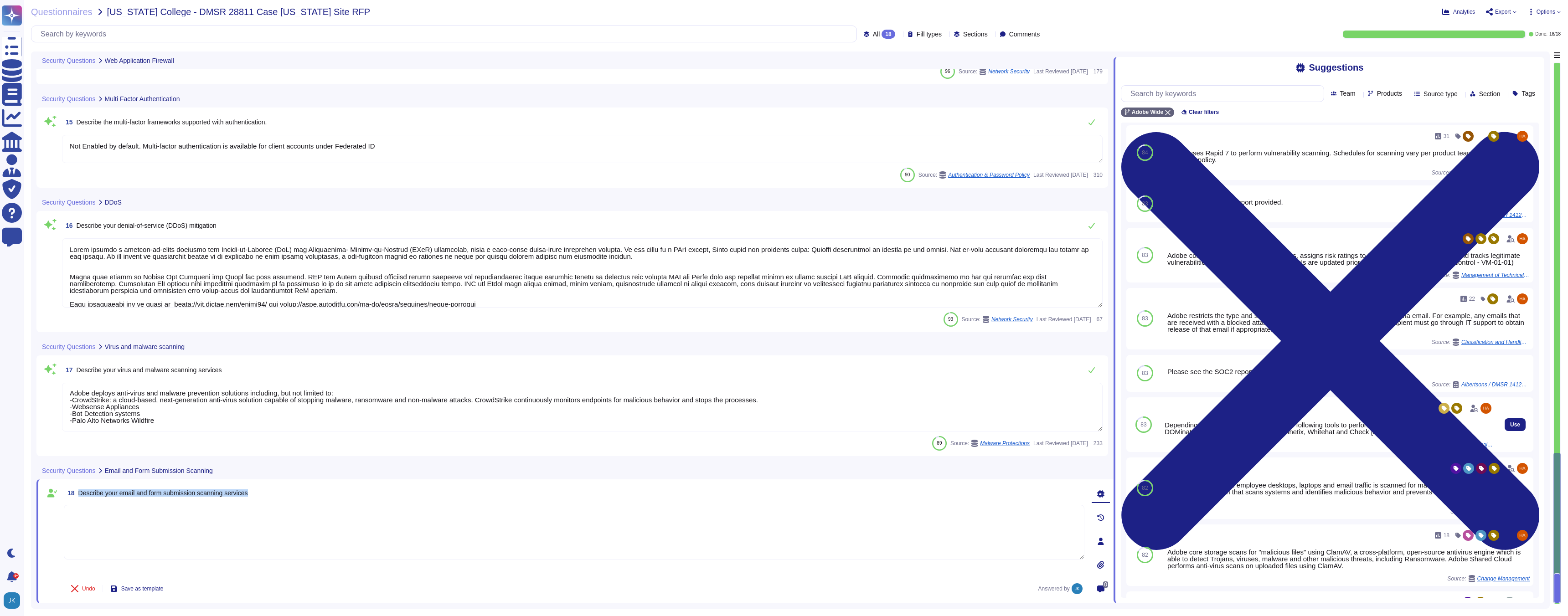
scroll to position [2, 0]
click at [1518, 152] on span "Use" at bounding box center [1515, 153] width 10 height 5
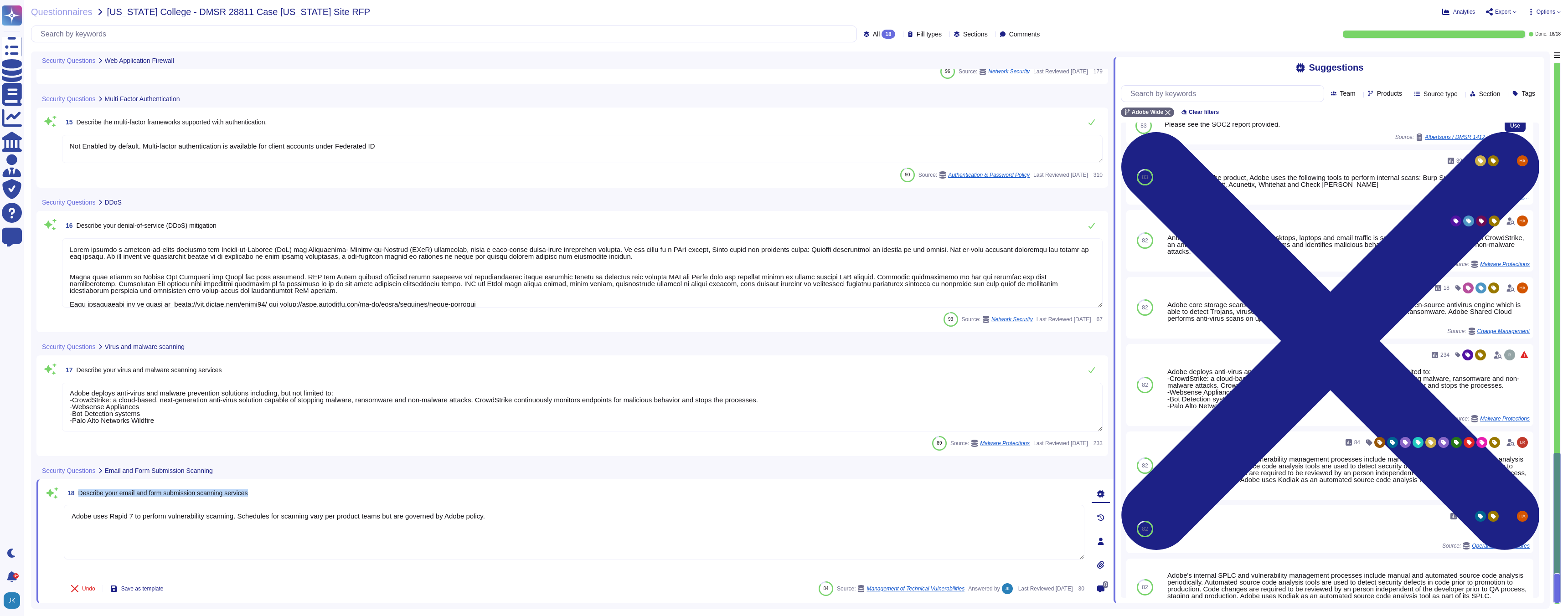
scroll to position [257, 0]
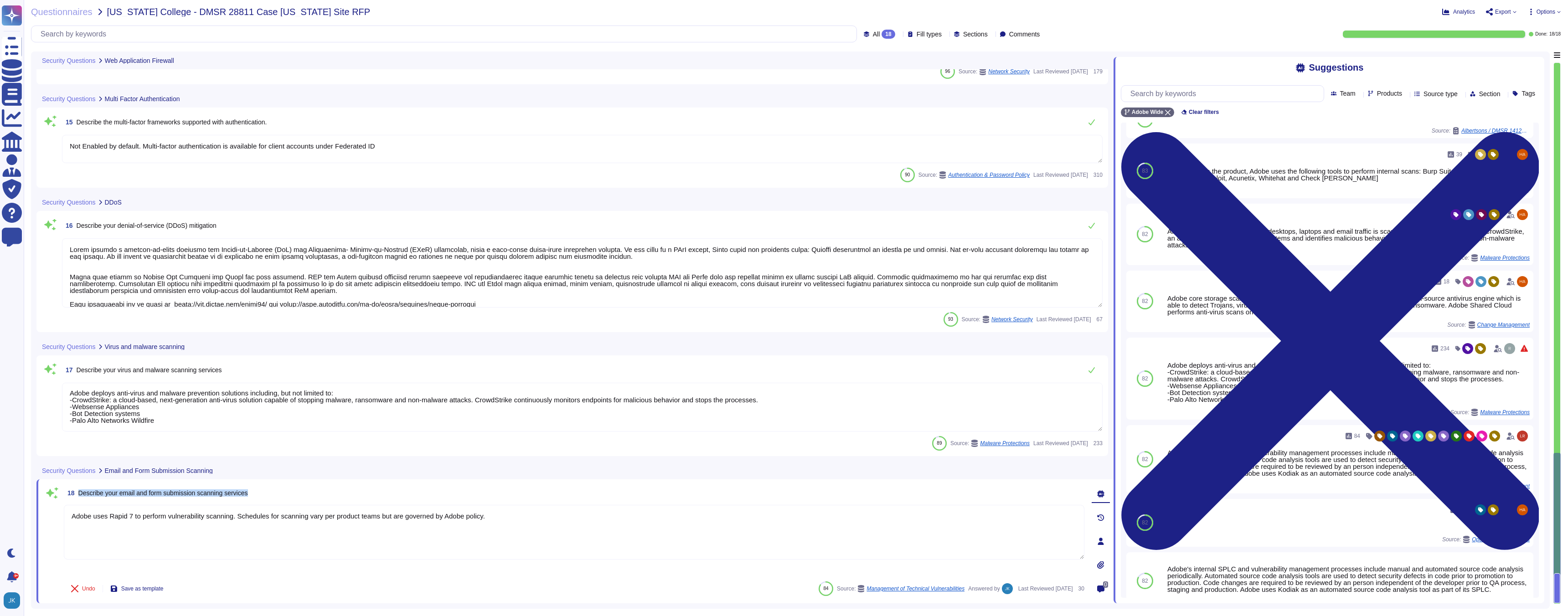
click at [116, 501] on span "18 Describe your email and form submission scanning services" at bounding box center [156, 493] width 184 height 16
drag, startPoint x: 138, startPoint y: 492, endPoint x: 93, endPoint y: 487, distance: 45.3
click at [93, 487] on span "18 Describe your email and form submission scanning services" at bounding box center [156, 493] width 184 height 16
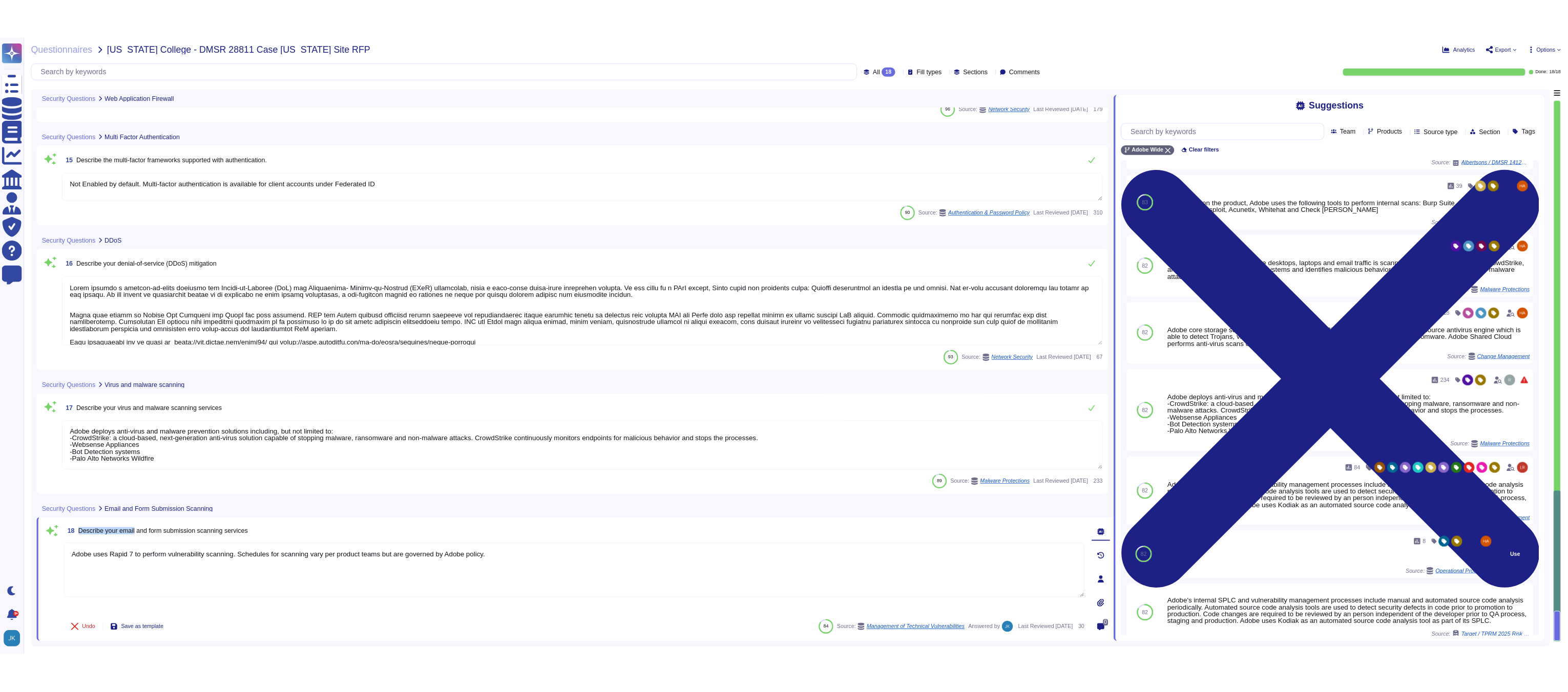
scroll to position [299, 0]
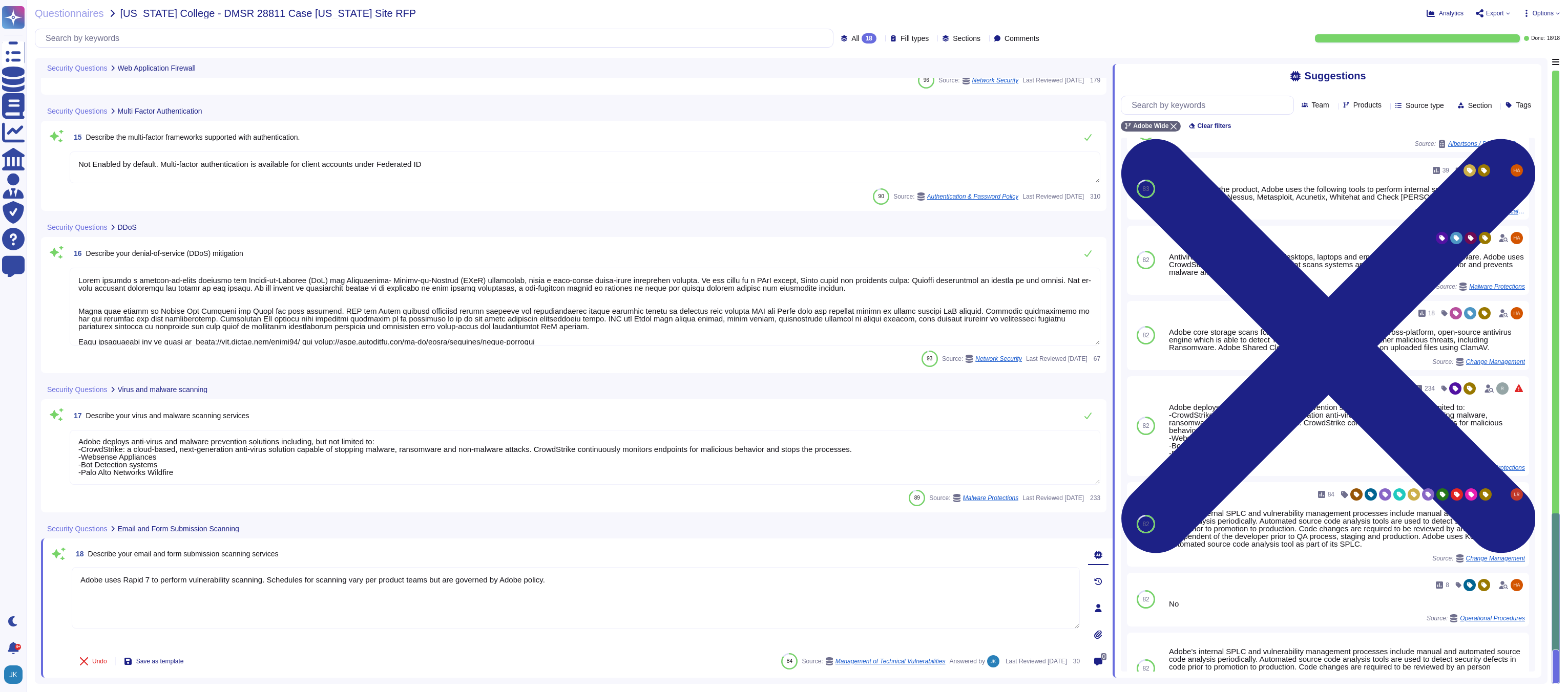
click at [116, 558] on span "18 Describe your email and form submission scanning services" at bounding box center [175, 554] width 207 height 18
click at [113, 553] on span "Describe your email and form submission scanning services" at bounding box center [183, 554] width 191 height 8
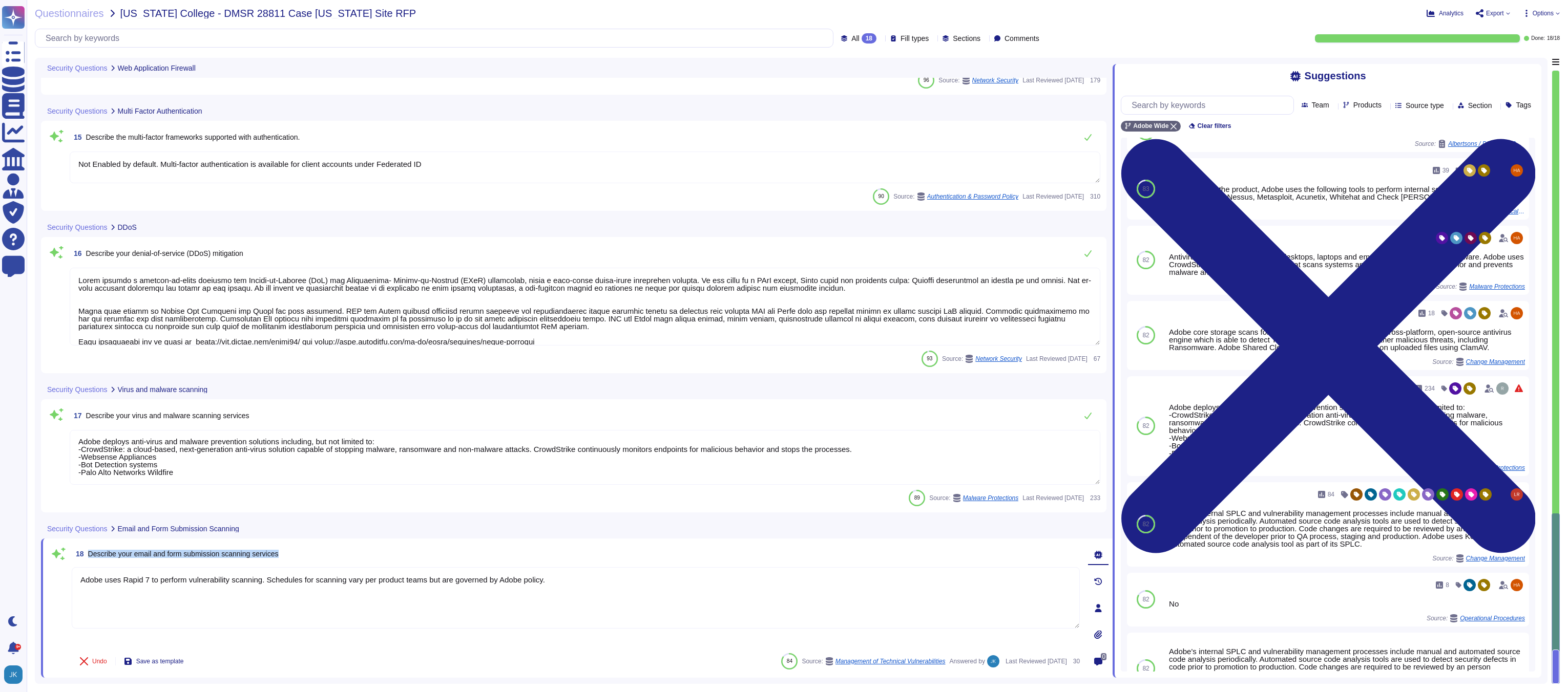
click at [113, 553] on span "Describe your email and form submission scanning services" at bounding box center [183, 554] width 191 height 8
click at [135, 568] on textarea "Adobe uses Rapid 7 to perform vulnerability scanning. Schedules for scanning va…" at bounding box center [576, 598] width 1008 height 62
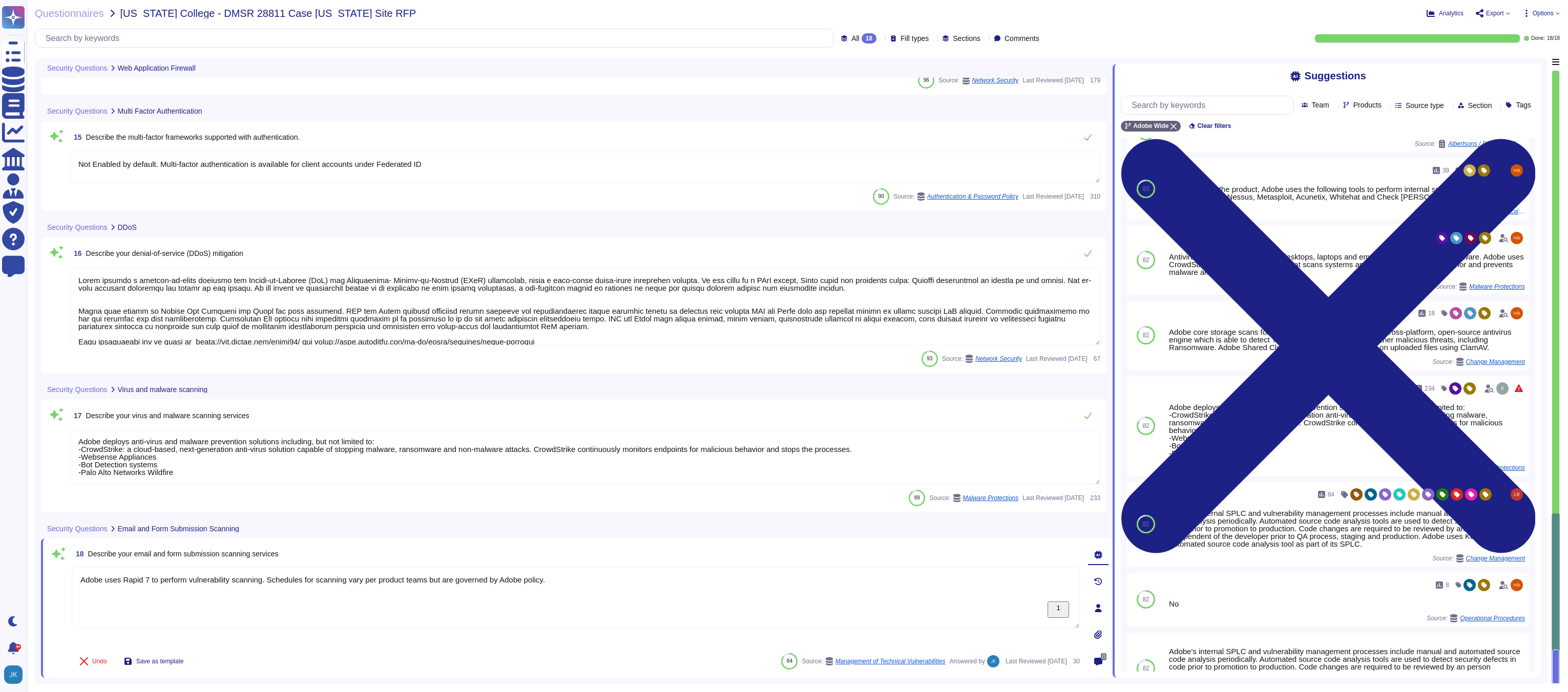
click at [153, 557] on span "Describe your email and form submission scanning services" at bounding box center [183, 554] width 191 height 8
drag, startPoint x: 156, startPoint y: 554, endPoint x: 88, endPoint y: 552, distance: 68.0
click at [88, 552] on span "18 Describe your email and form submission scanning services" at bounding box center [175, 554] width 207 height 18
click at [200, 604] on textarea "Adobe uses Rapid 7 to perform vulnerability scanning. Schedules for scanning va…" at bounding box center [576, 598] width 1008 height 62
paste textarea "Customer data is not sent to Adobe via Email, however Adobe has email policy en…"
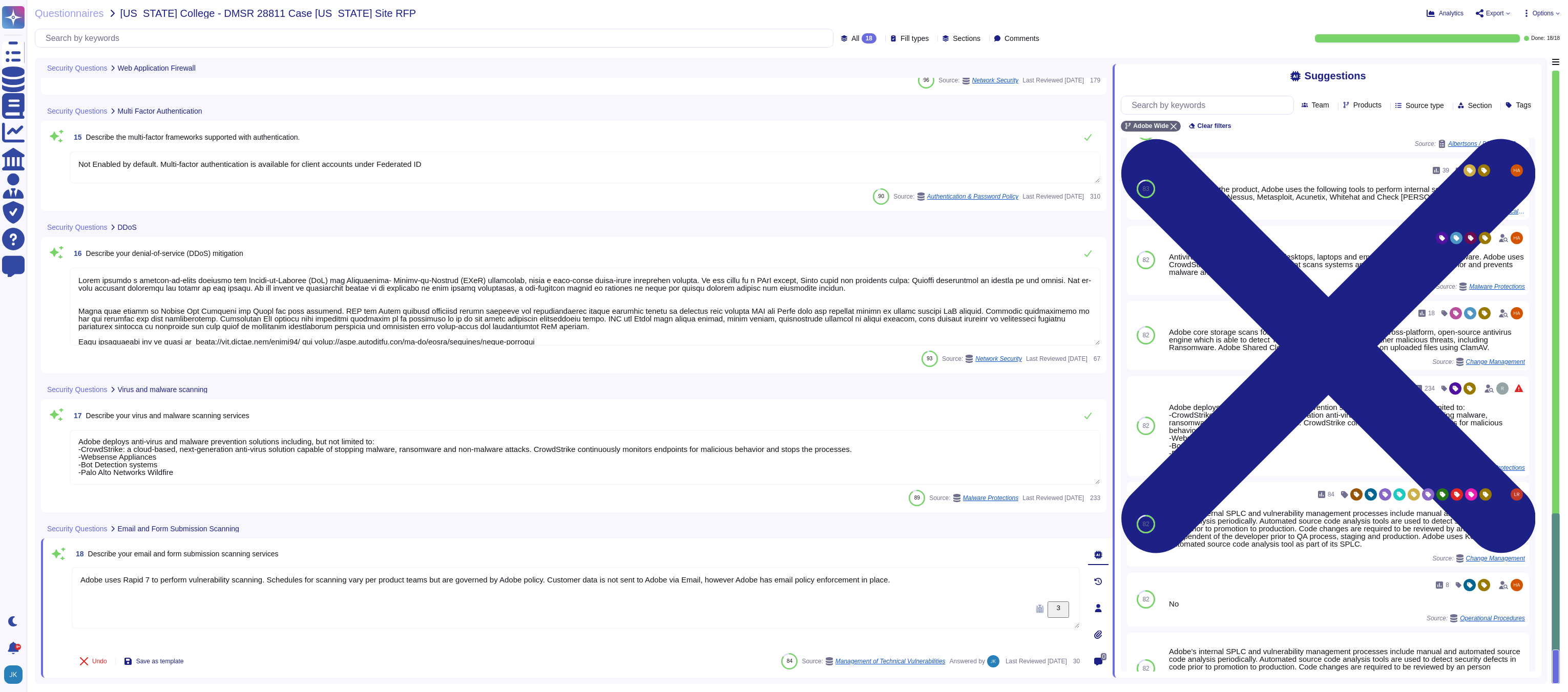
type textarea "Adobe uses Rapid 7 to perform vulnerability scanning. Schedules for scanning va…"
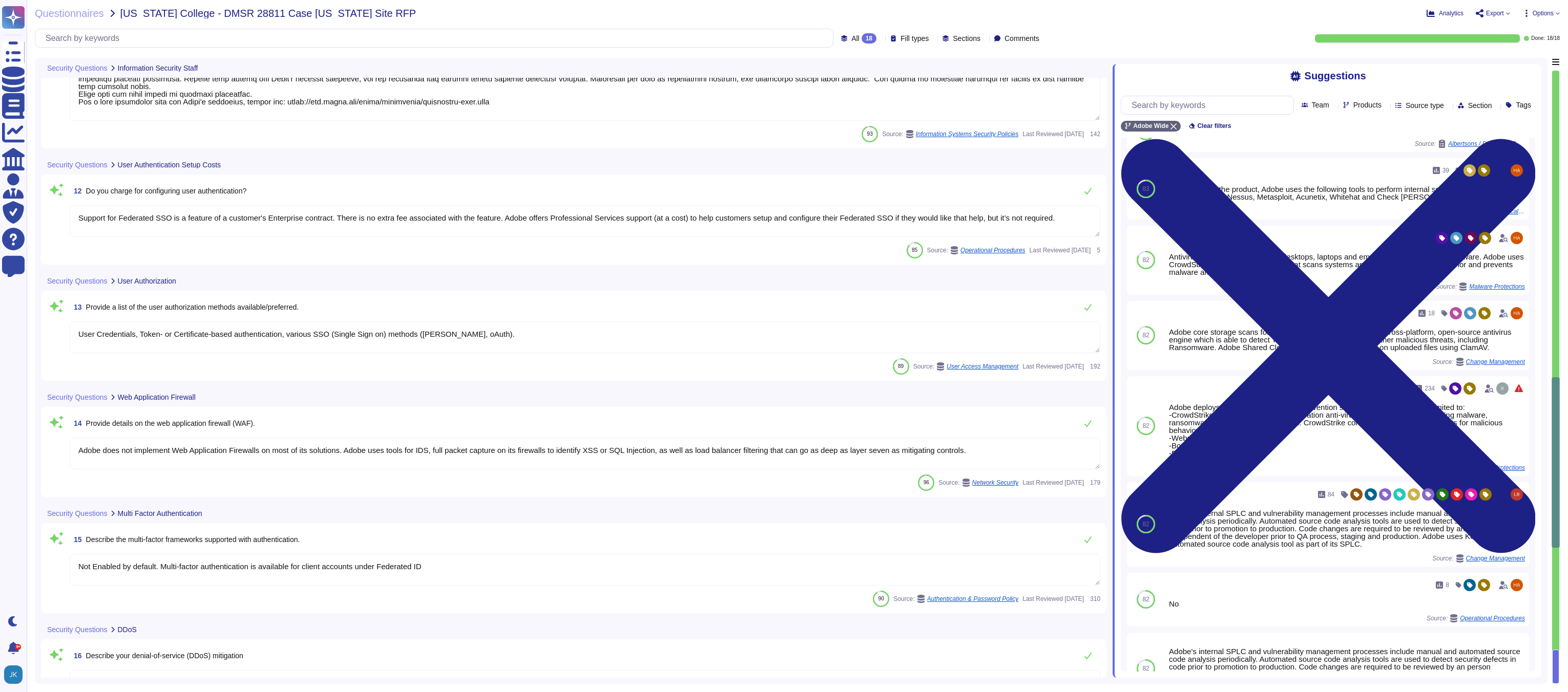
type textarea "Adobe coordinates all security efforts under the CSO. Adobe has a Chief Securit…"
type textarea "In alignment with ISO 27001, Adobe's Information Security Policy outlines the c…"
type textarea "Support for Federated SSO is a feature of a customer's Enterprise contract. The…"
type textarea "User Credentials, Token- or Certificate-based authentication, various SSO (Sing…"
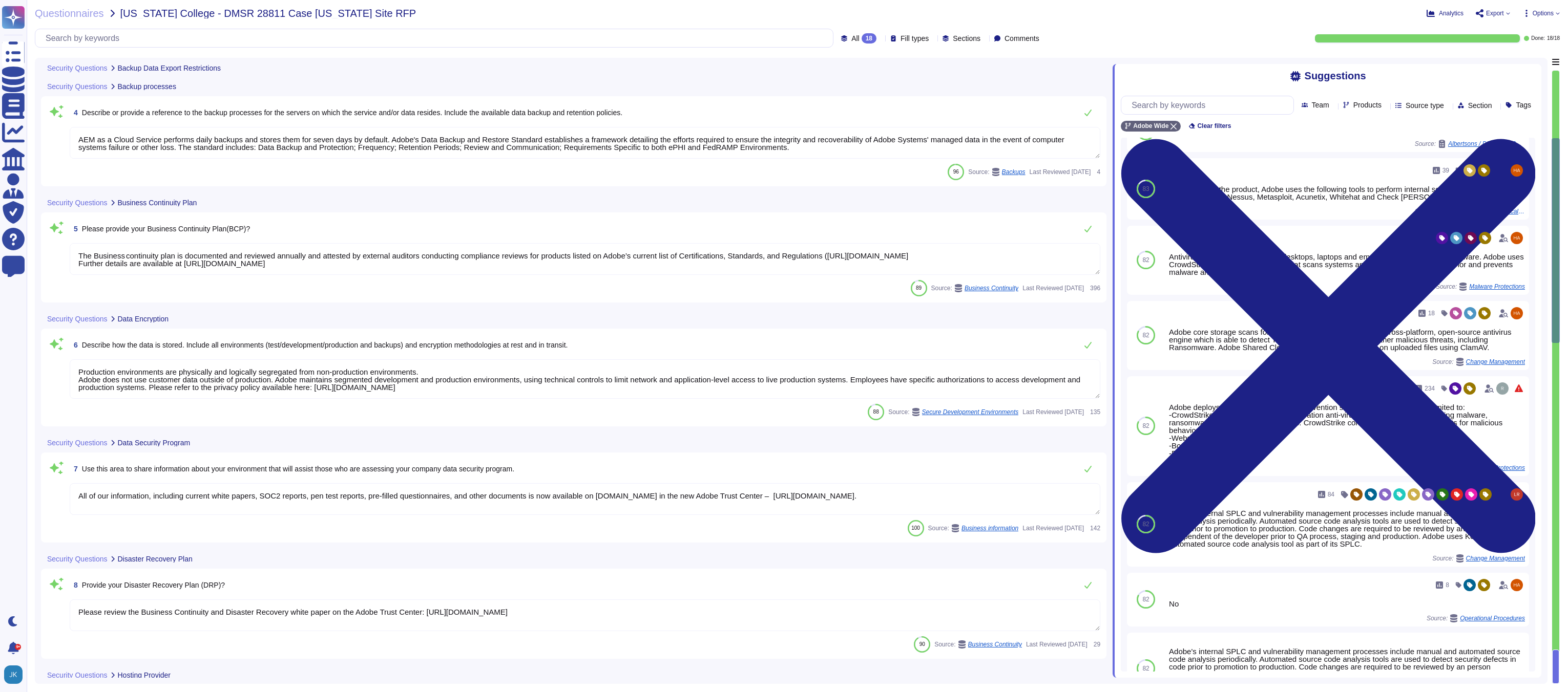
type textarea "Information and methods on exporting the data varies depending on the Adobe ser…"
type textarea "AEM as a Cloud Service performs daily backups and stores them for seven days by…"
type textarea "The Business continuity plan is documented and reviewed annually and attested b…"
type textarea "Production environments are physically and logically segregated from non-produc…"
type textarea "All of our information, including current white papers, SOC2 reports, pen test …"
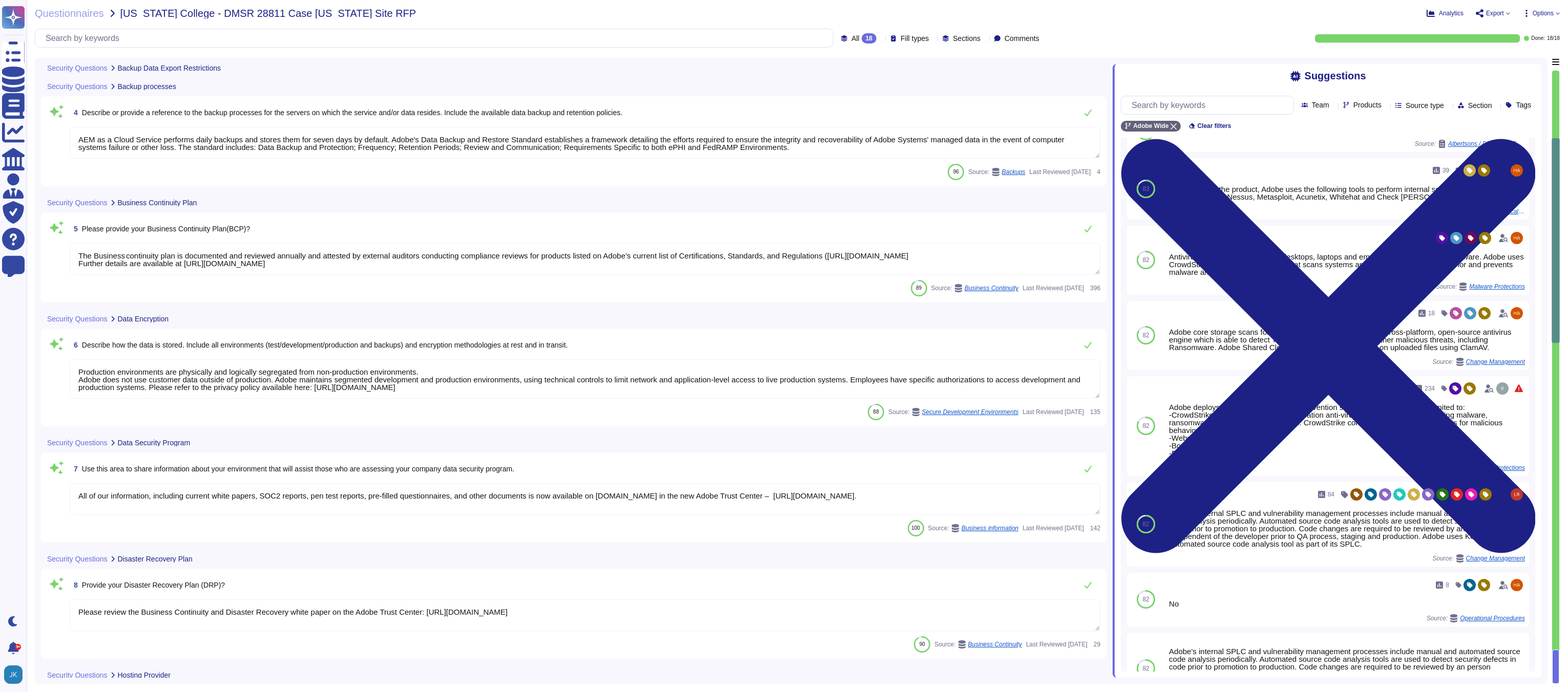
type textarea "Please review the Business Continuity and Disaster Recovery white paper on the …"
type textarea "The AEM as a Cloud Service solution is hosted in public cloud provider data cen…"
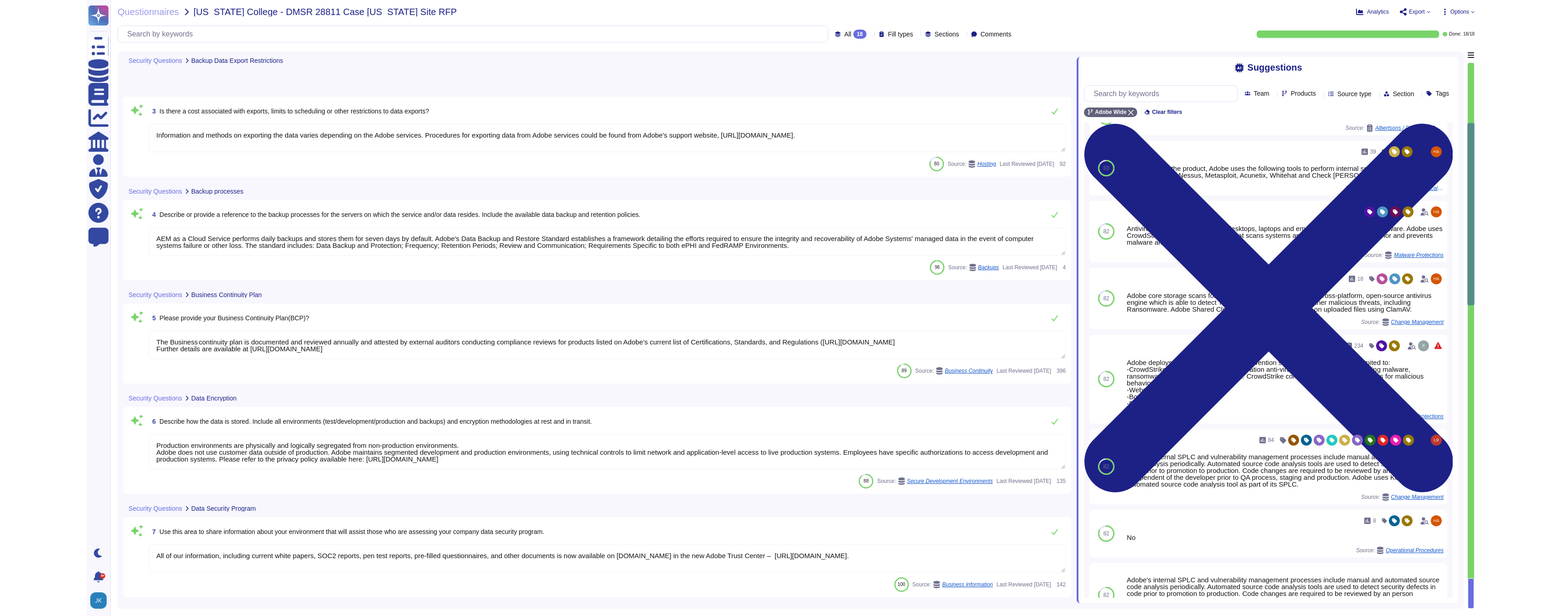
scroll to position [0, 0]
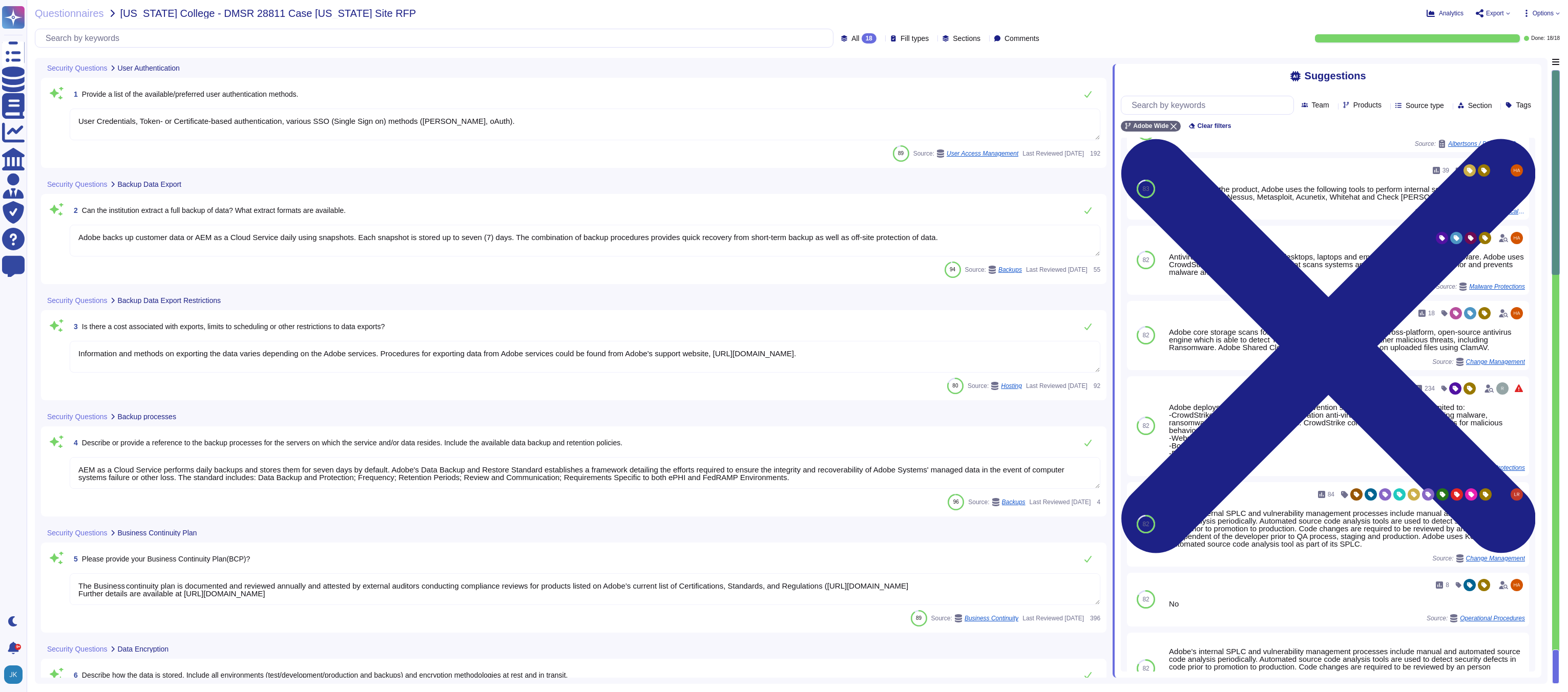
type textarea "User Credentials, Token- or Certificate-based authentication, various SSO (Sing…"
type textarea "Adobe backs up customer data or AEM as a Cloud Service daily using snapshots. E…"
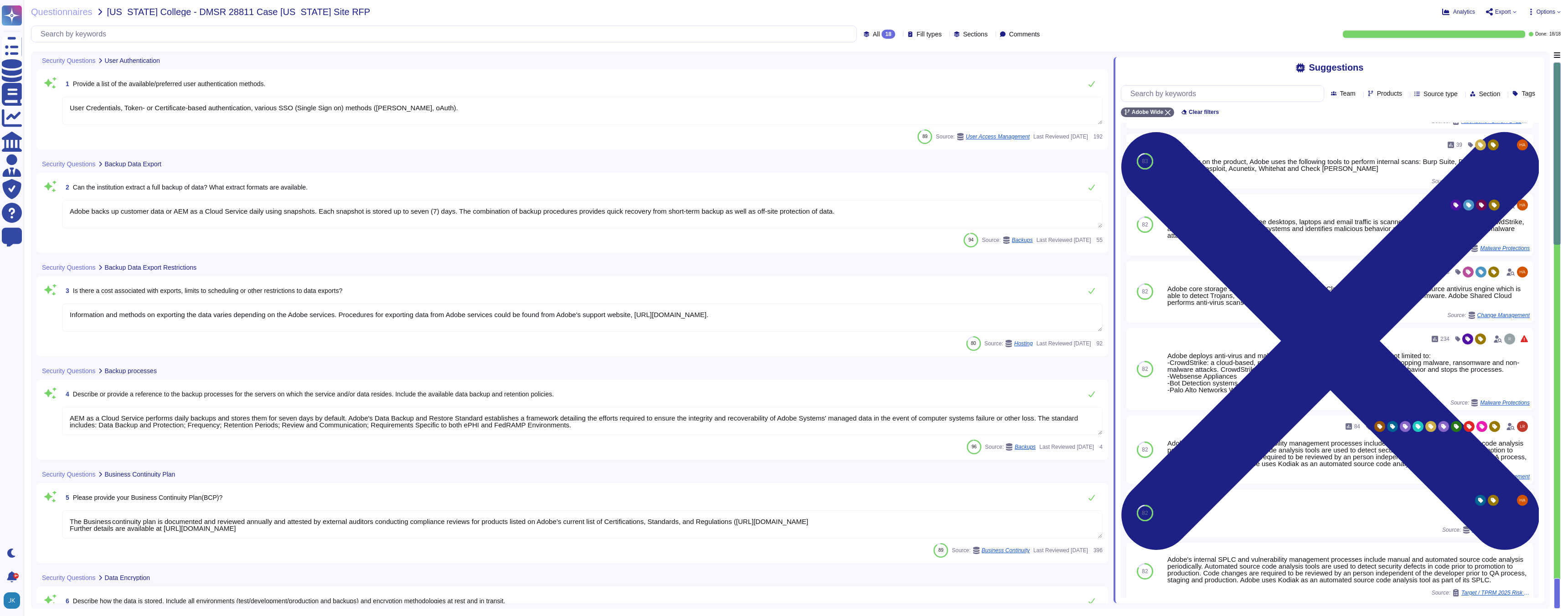
click at [1498, 12] on span "Export" at bounding box center [1503, 12] width 16 height 5
click at [1519, 55] on p "Download" at bounding box center [1535, 68] width 32 height 26
click at [1508, 12] on span "Export" at bounding box center [1503, 12] width 16 height 5
click at [1501, 55] on div "Download" at bounding box center [1522, 68] width 57 height 26
